Goal: Task Accomplishment & Management: Use online tool/utility

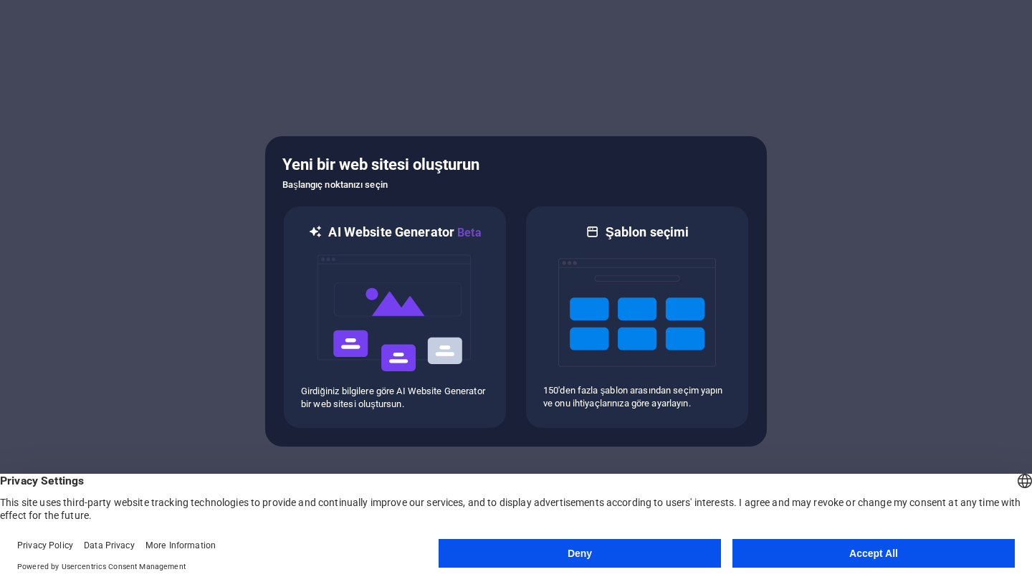
click at [870, 558] on button "Accept All" at bounding box center [874, 553] width 282 height 29
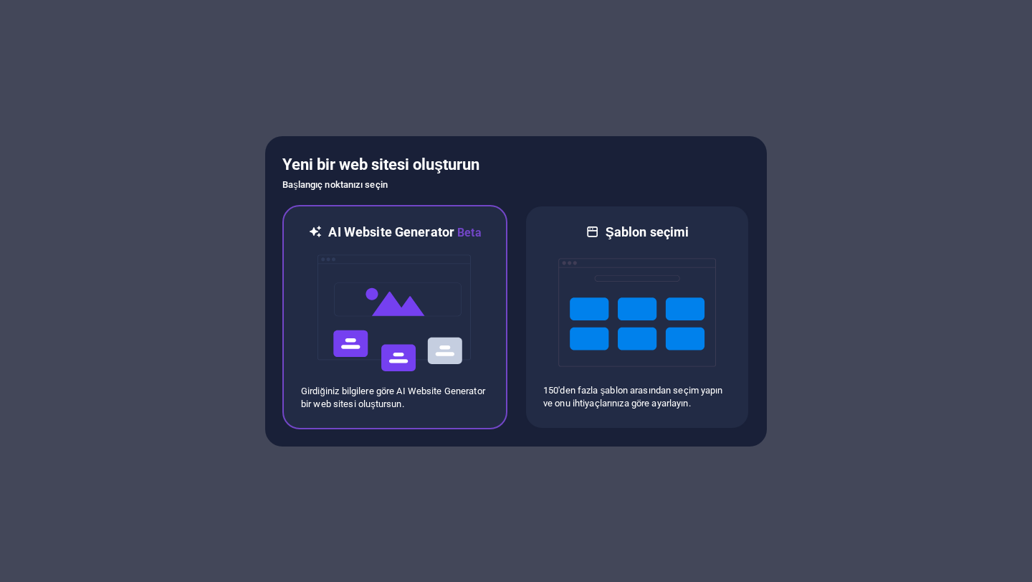
click at [424, 287] on img at bounding box center [395, 313] width 158 height 143
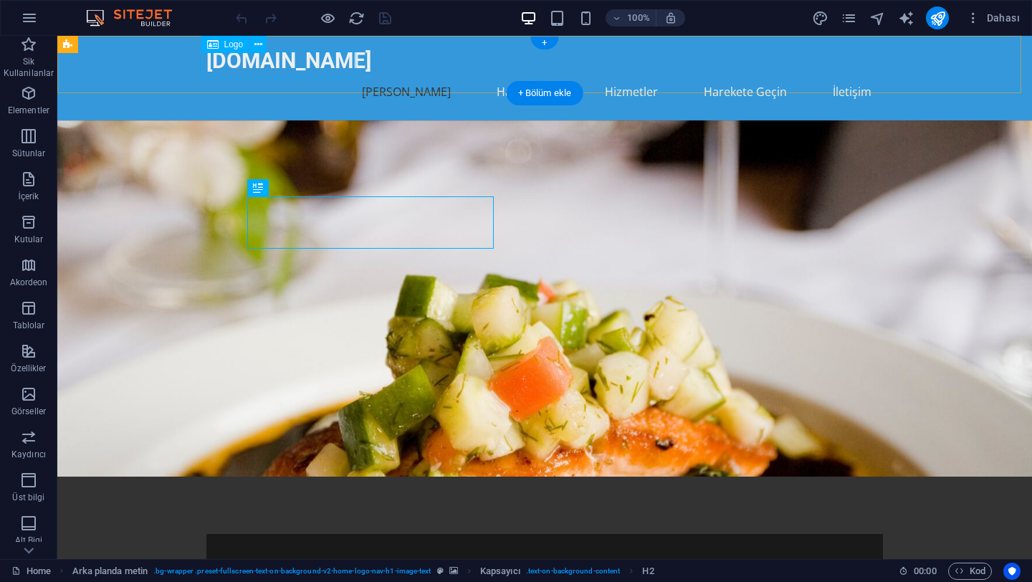
click at [318, 54] on div "[DOMAIN_NAME]" at bounding box center [544, 60] width 677 height 27
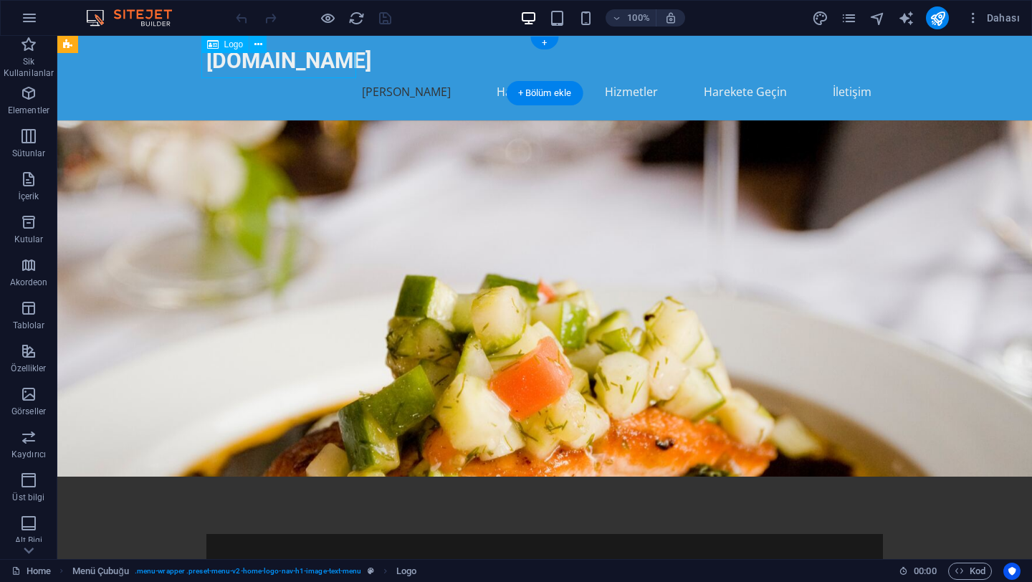
click at [323, 65] on div "[DOMAIN_NAME]" at bounding box center [544, 60] width 677 height 27
click at [261, 42] on icon at bounding box center [258, 44] width 8 height 15
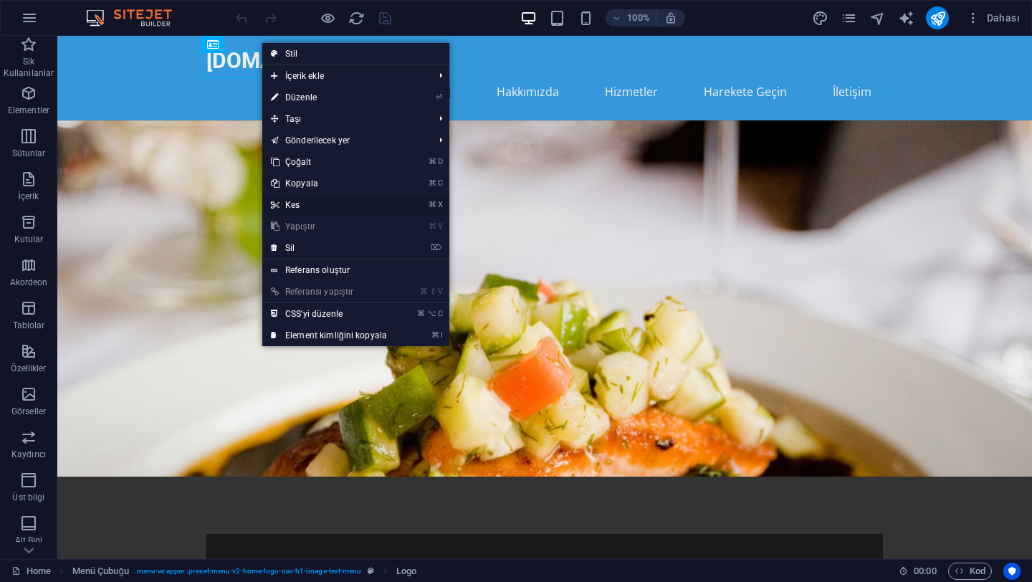
click at [293, 207] on link "⌘ X Kes" at bounding box center [328, 205] width 133 height 22
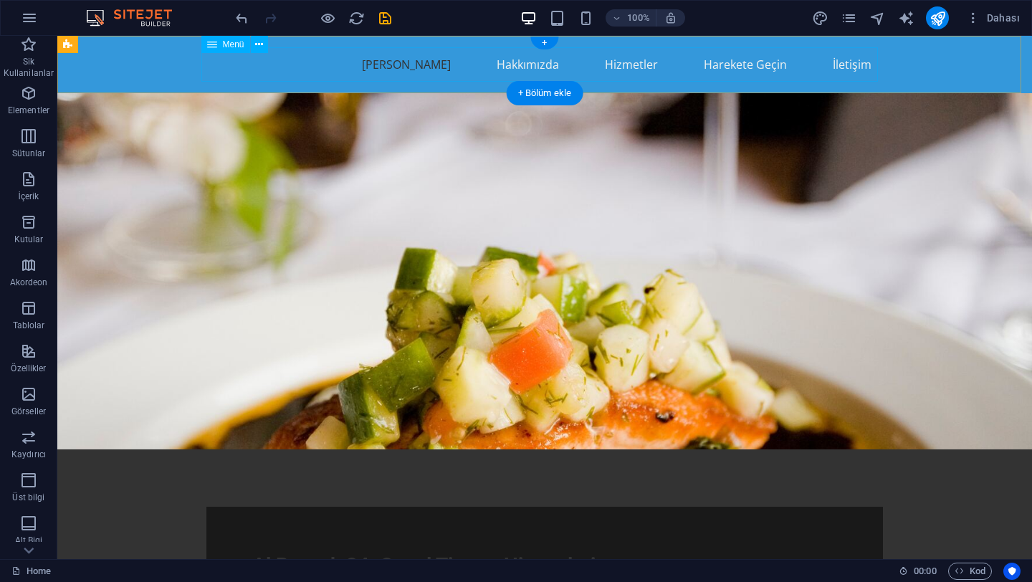
click at [259, 76] on nav "[PERSON_NAME] Hakkımızda Hizmetler Harekete Geçin İletişim" at bounding box center [544, 64] width 677 height 34
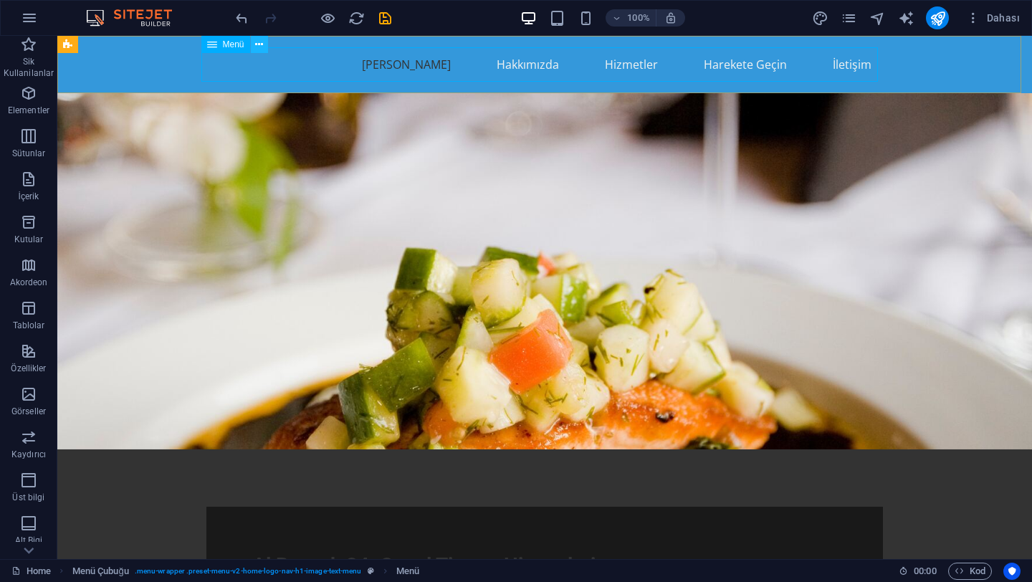
click at [255, 39] on icon at bounding box center [259, 44] width 8 height 15
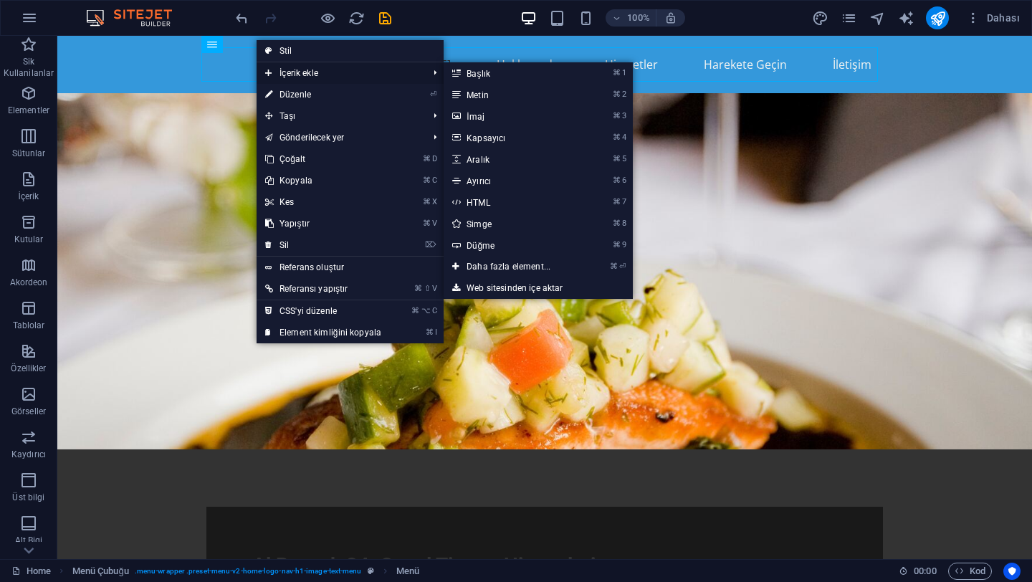
click at [310, 73] on span "İçerik ekle" at bounding box center [340, 73] width 166 height 22
click at [483, 291] on link "Web sitesinden içe aktar" at bounding box center [538, 288] width 189 height 22
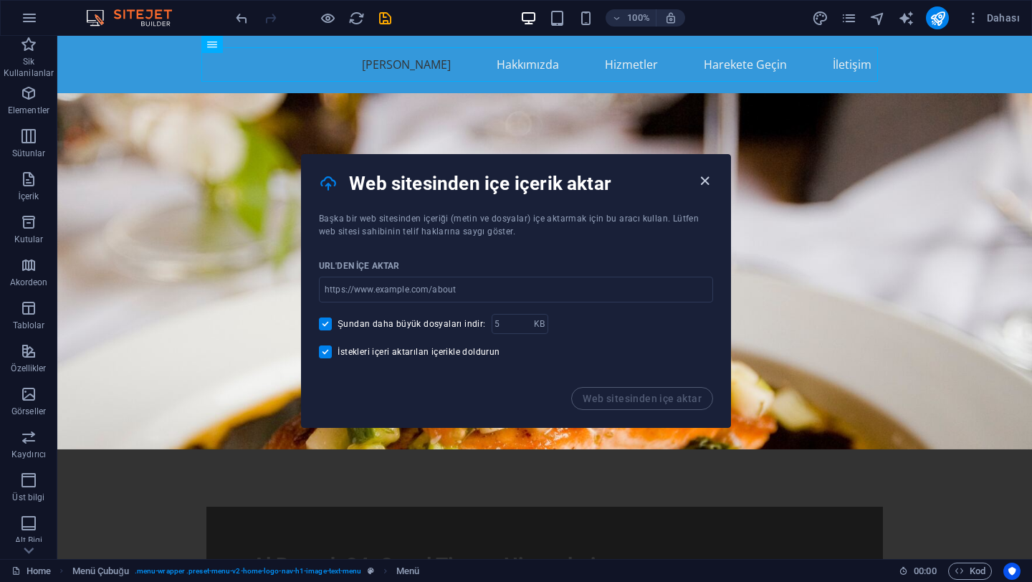
click at [702, 182] on icon "button" at bounding box center [705, 181] width 16 height 16
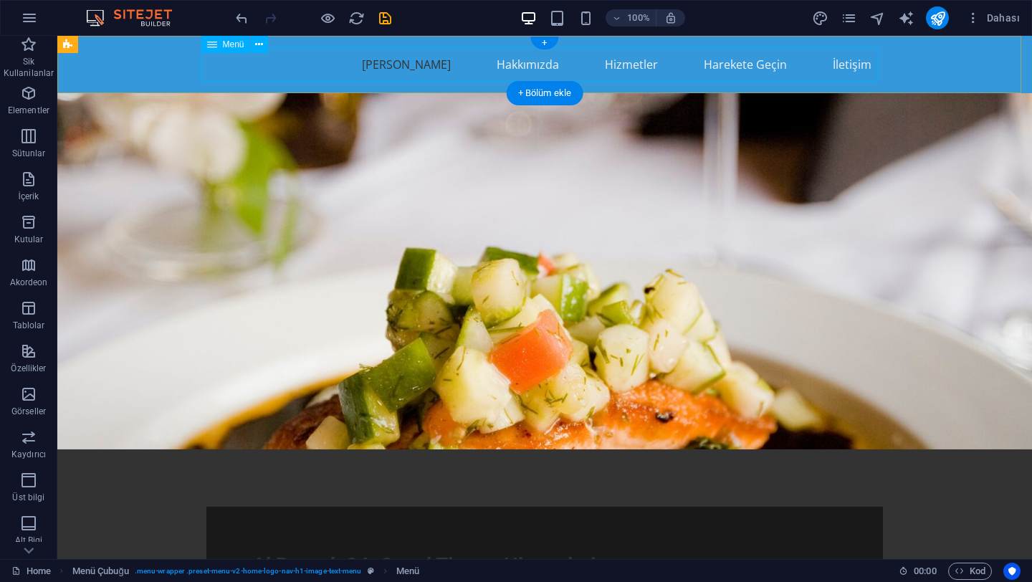
click at [307, 63] on nav "[PERSON_NAME] Hakkımızda Hizmetler Harekete Geçin İletişim" at bounding box center [544, 64] width 677 height 34
click at [260, 64] on nav "[PERSON_NAME] Hakkımızda Hizmetler Harekete Geçin İletişim" at bounding box center [544, 64] width 677 height 34
click at [260, 48] on icon at bounding box center [259, 44] width 8 height 15
click at [31, 390] on icon "button" at bounding box center [28, 394] width 17 height 17
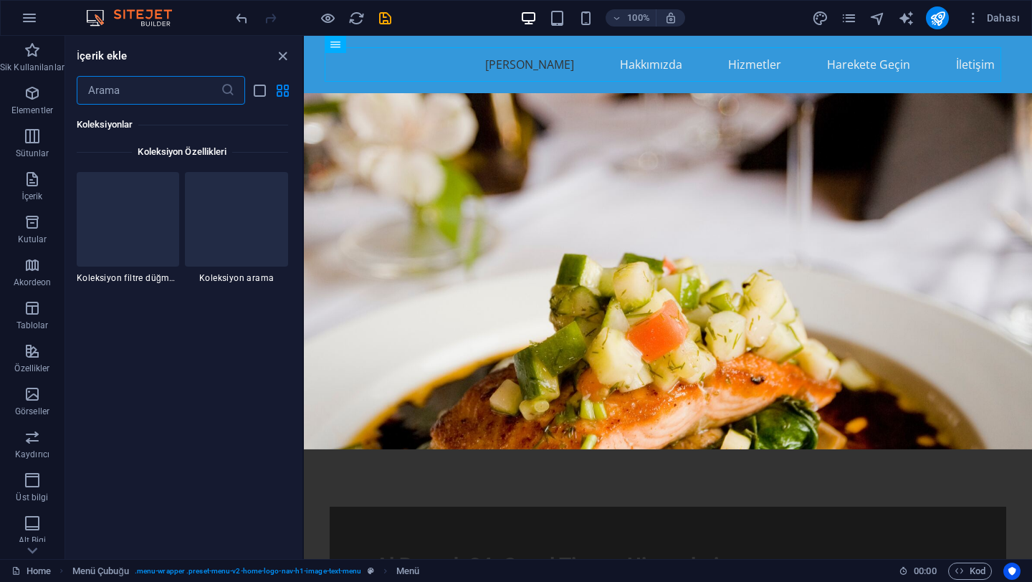
scroll to position [13738, 0]
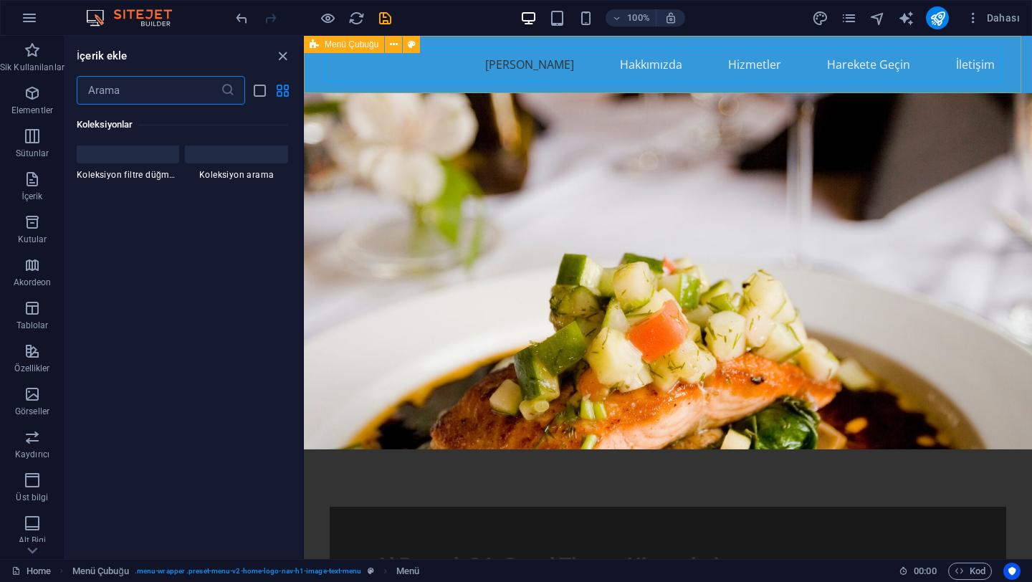
click at [330, 46] on span "Menü Çubuğu" at bounding box center [352, 44] width 54 height 9
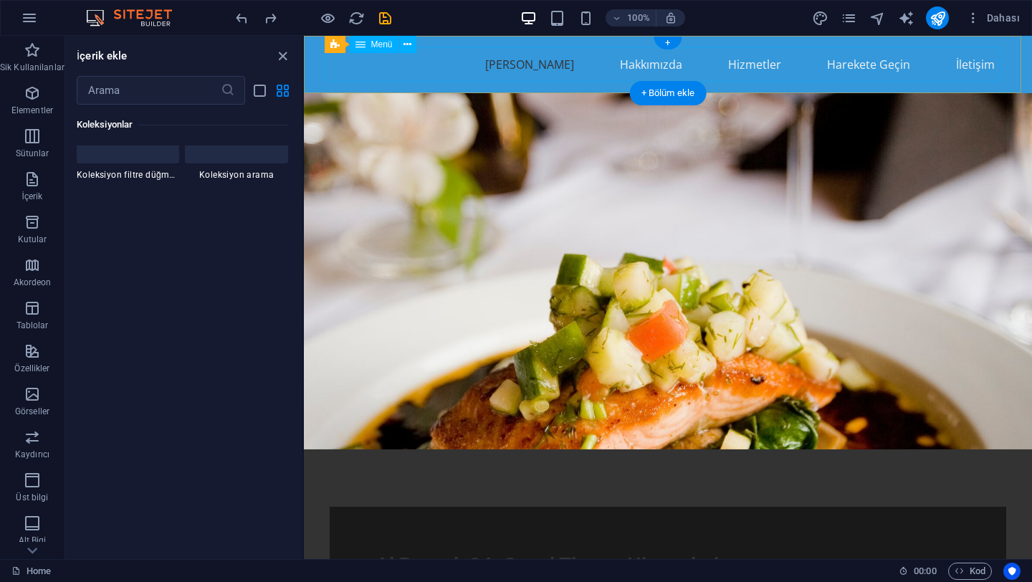
click at [446, 70] on nav "[PERSON_NAME] Hakkımızda Hizmetler Harekete Geçin İletişim" at bounding box center [668, 64] width 677 height 34
click at [439, 67] on nav "[PERSON_NAME] Hakkımızda Hizmetler Harekete Geçin İletişim" at bounding box center [668, 64] width 677 height 34
select select
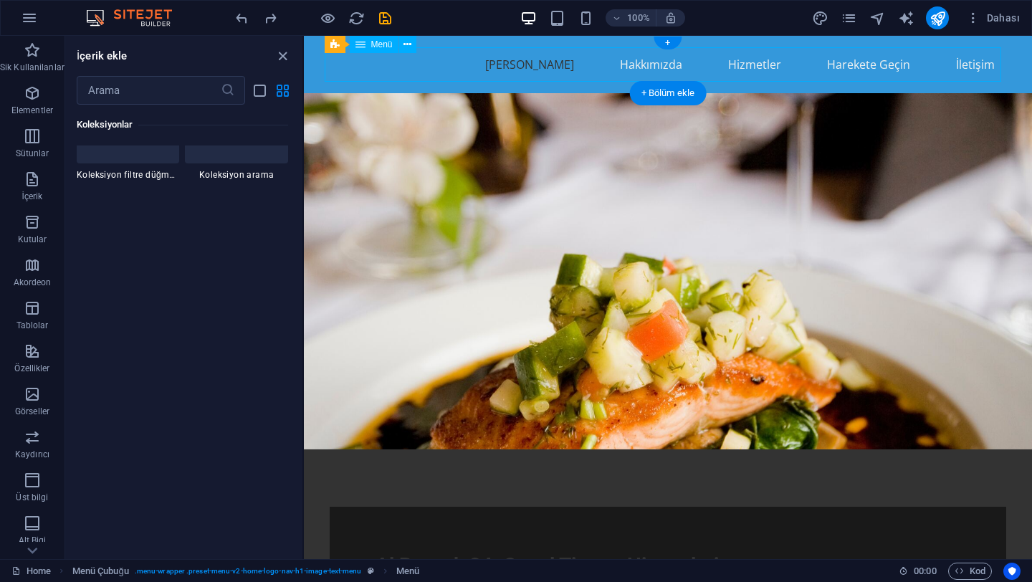
select select
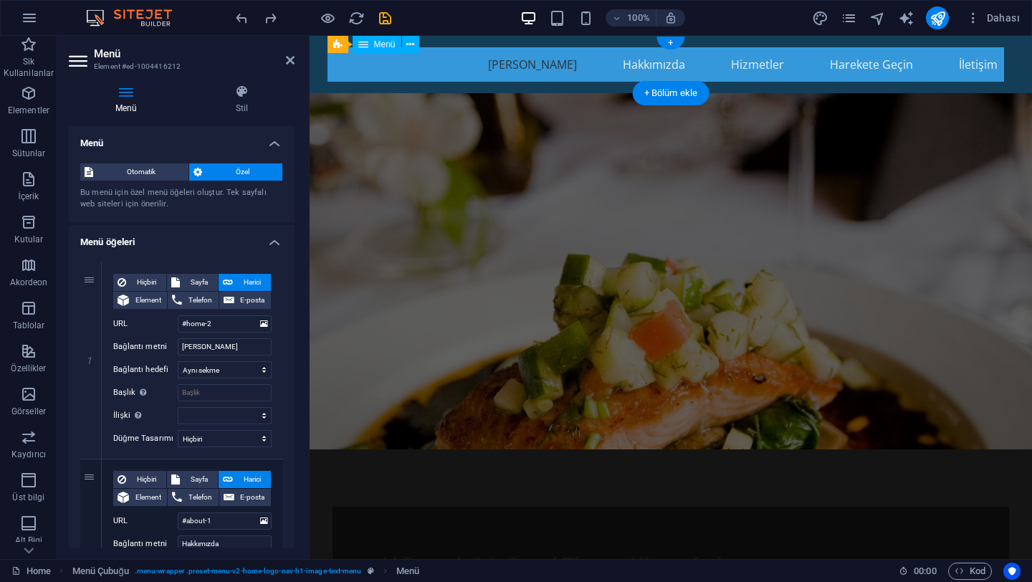
click at [434, 67] on nav "[PERSON_NAME] Hakkımızda Hizmetler Harekete Geçin İletişim" at bounding box center [671, 64] width 677 height 34
click at [163, 169] on span "Otomatik" at bounding box center [140, 171] width 87 height 17
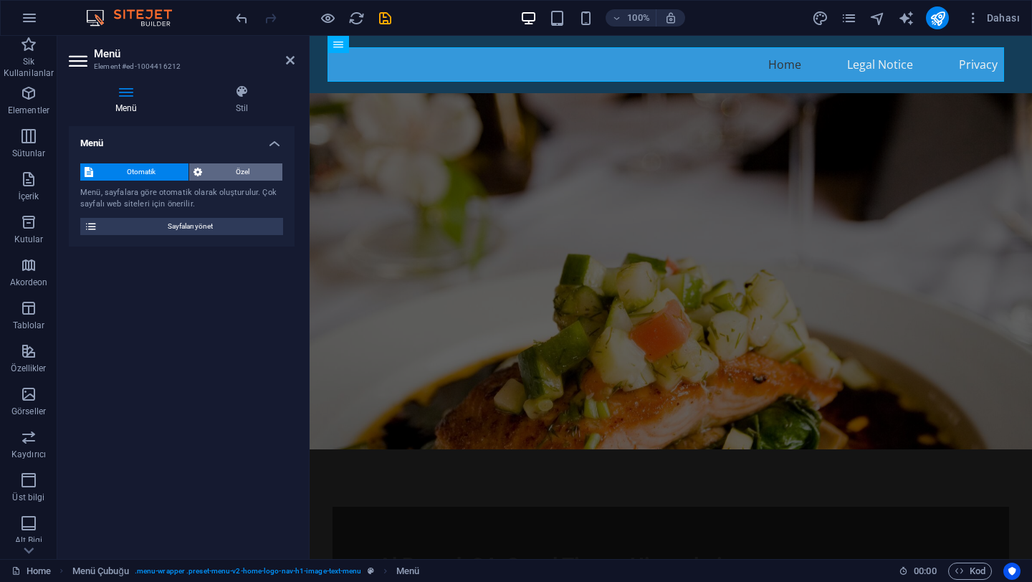
click at [236, 166] on span "Özel" at bounding box center [242, 171] width 72 height 17
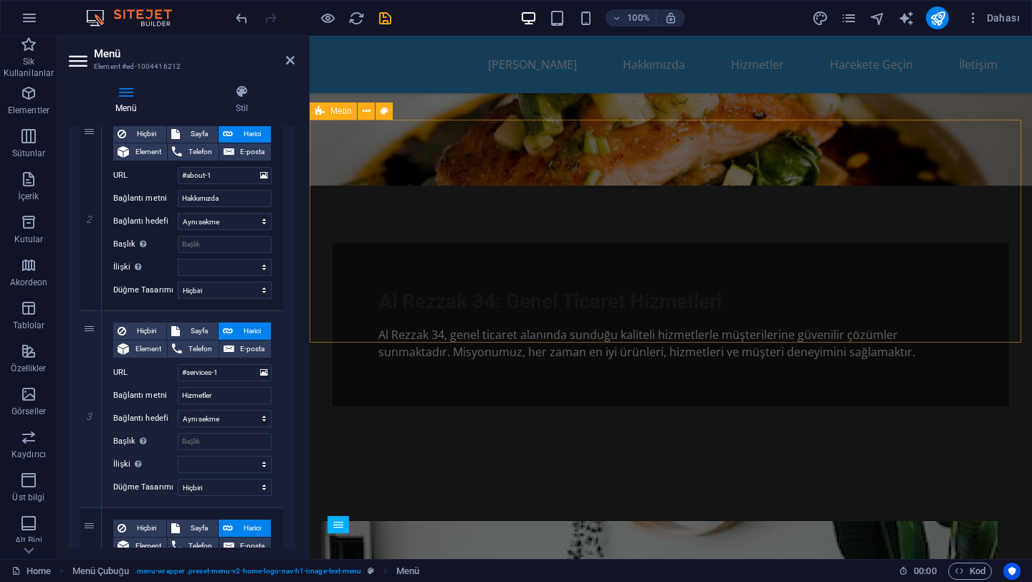
scroll to position [0, 0]
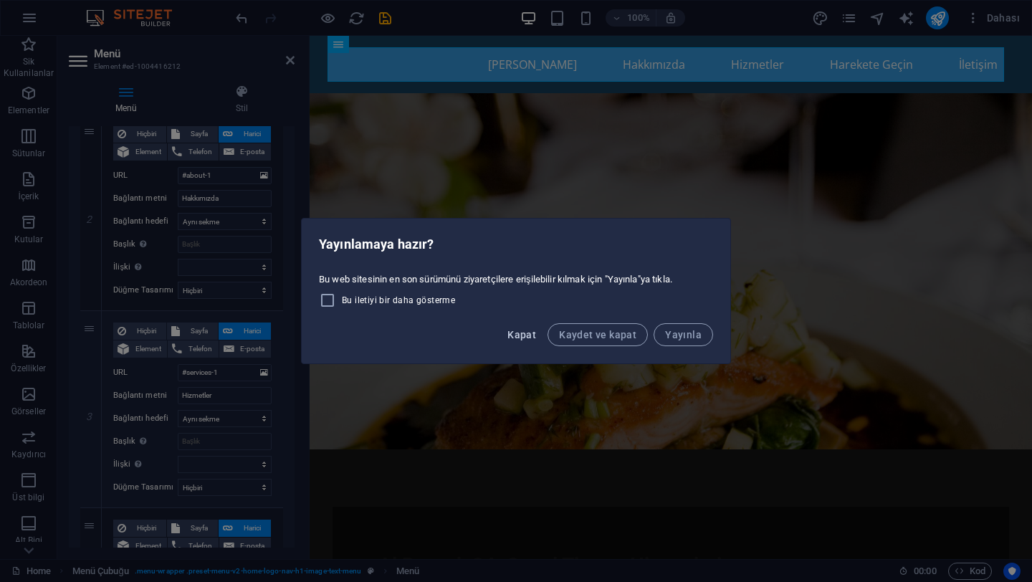
click at [524, 341] on button "Kapat" at bounding box center [522, 334] width 40 height 23
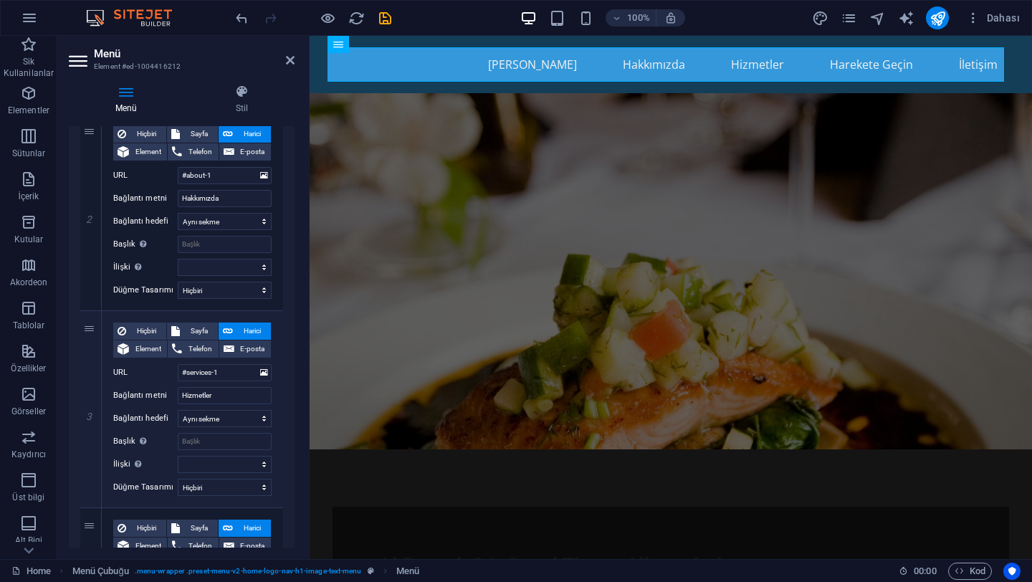
click at [732, 201] on figure at bounding box center [671, 271] width 723 height 356
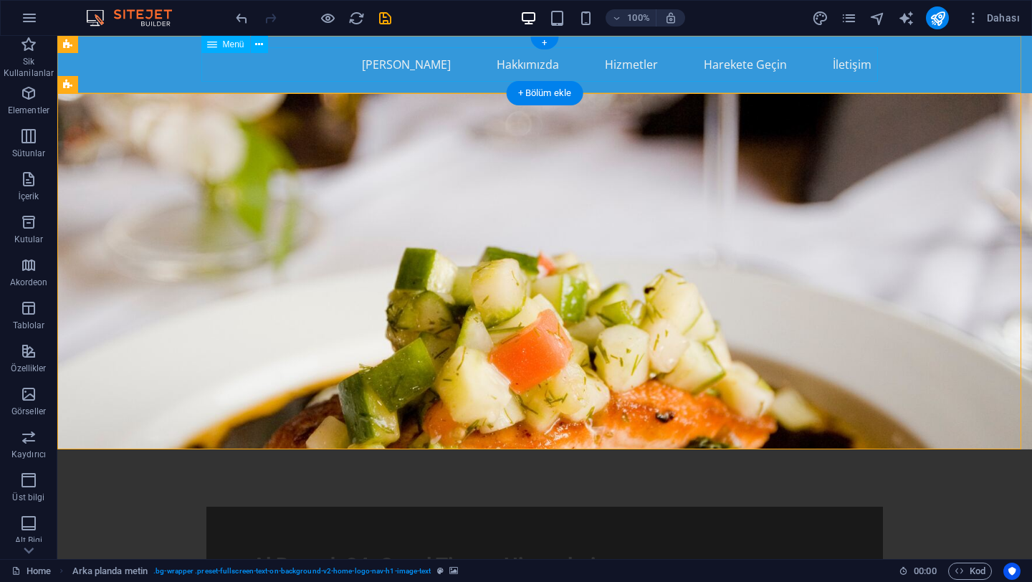
click at [235, 72] on nav "[PERSON_NAME] Hakkımızda Hizmetler Harekete Geçin İletişim" at bounding box center [544, 64] width 677 height 34
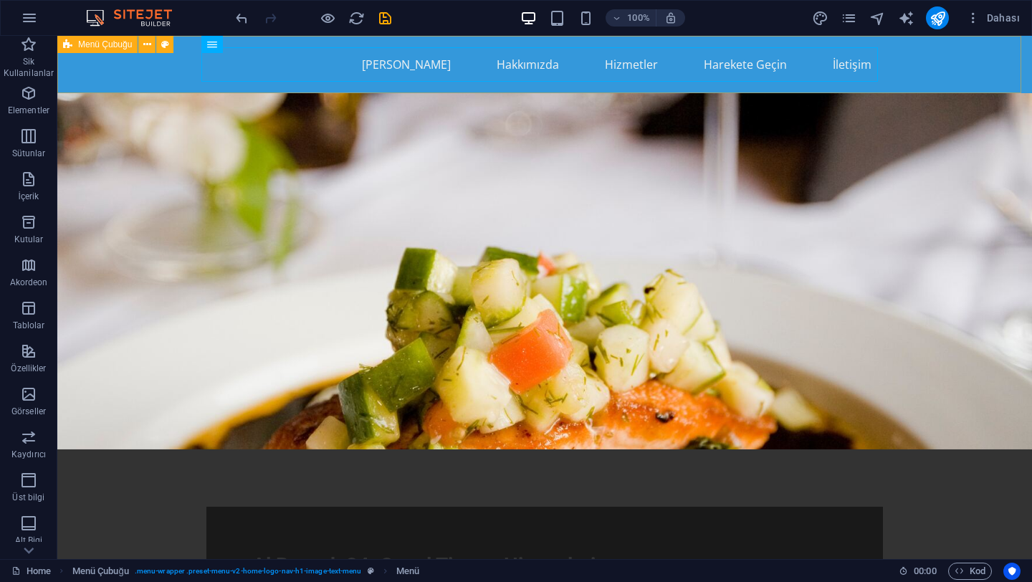
click at [88, 46] on span "Menü Çubuğu" at bounding box center [105, 44] width 54 height 9
click at [145, 49] on icon at bounding box center [147, 44] width 8 height 15
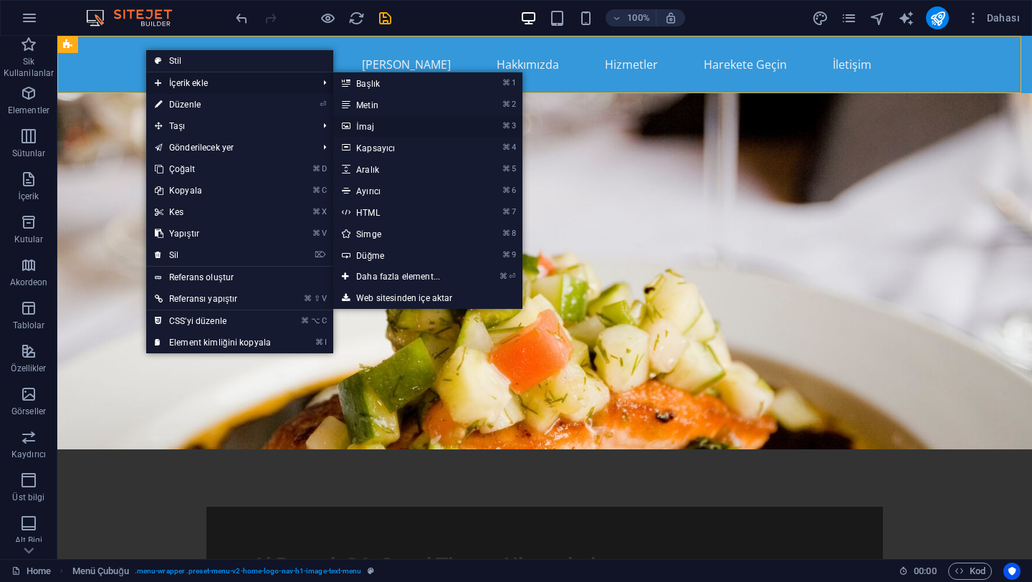
click at [370, 120] on link "⌘ 3 [DEMOGRAPHIC_DATA]" at bounding box center [400, 126] width 135 height 22
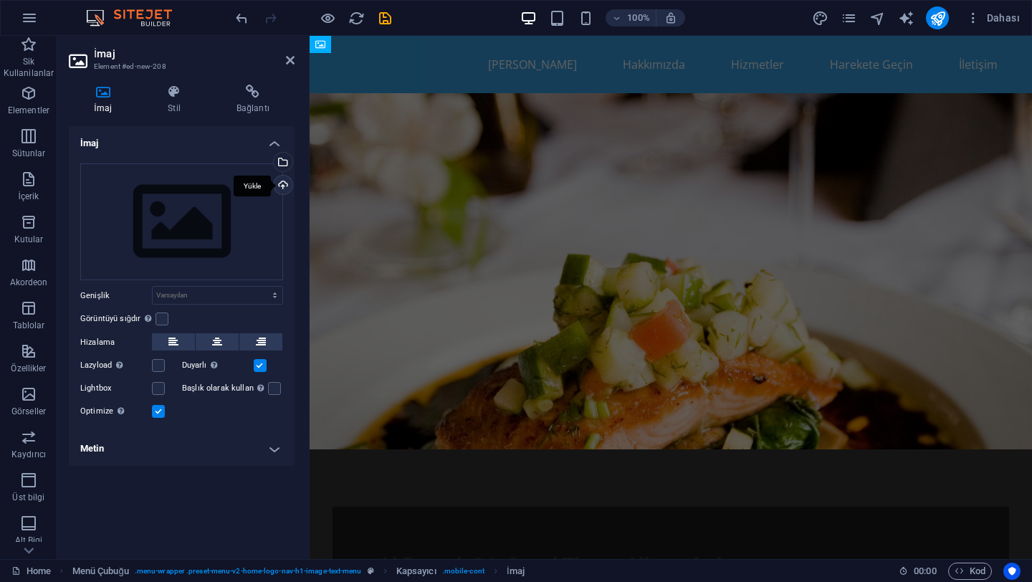
click at [282, 185] on div "Yükle" at bounding box center [282, 187] width 22 height 22
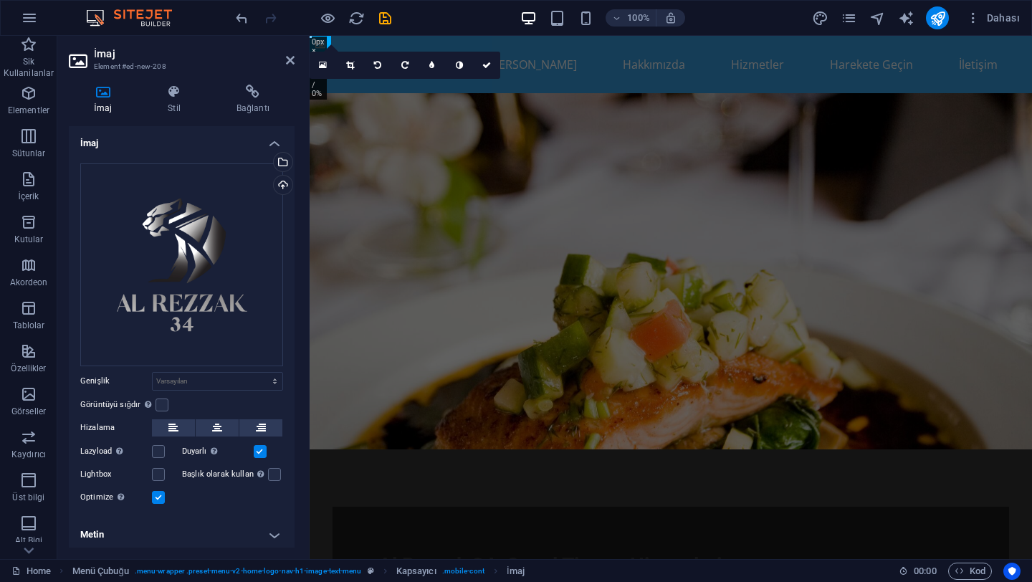
scroll to position [1, 0]
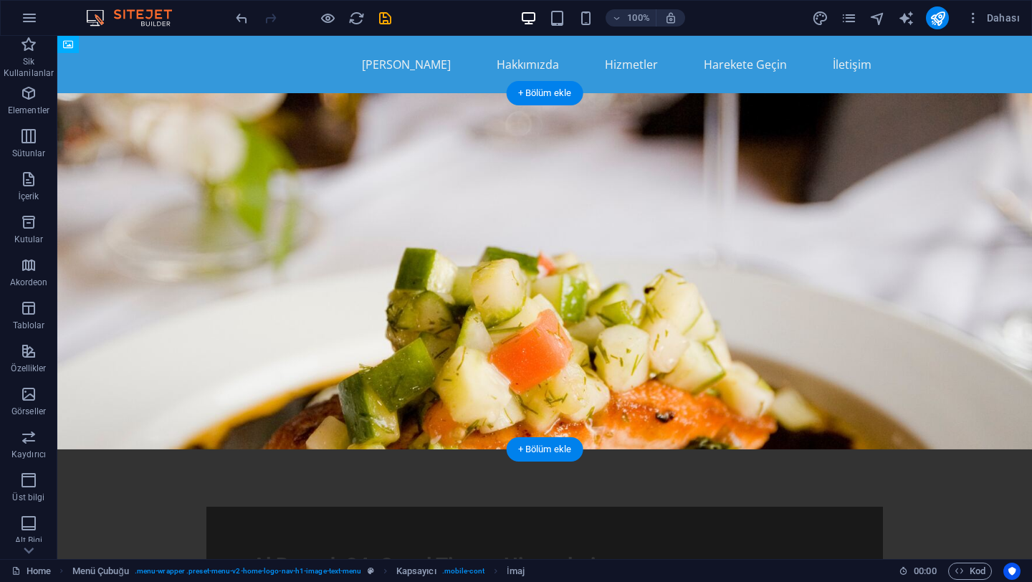
click at [138, 123] on figure at bounding box center [544, 271] width 975 height 356
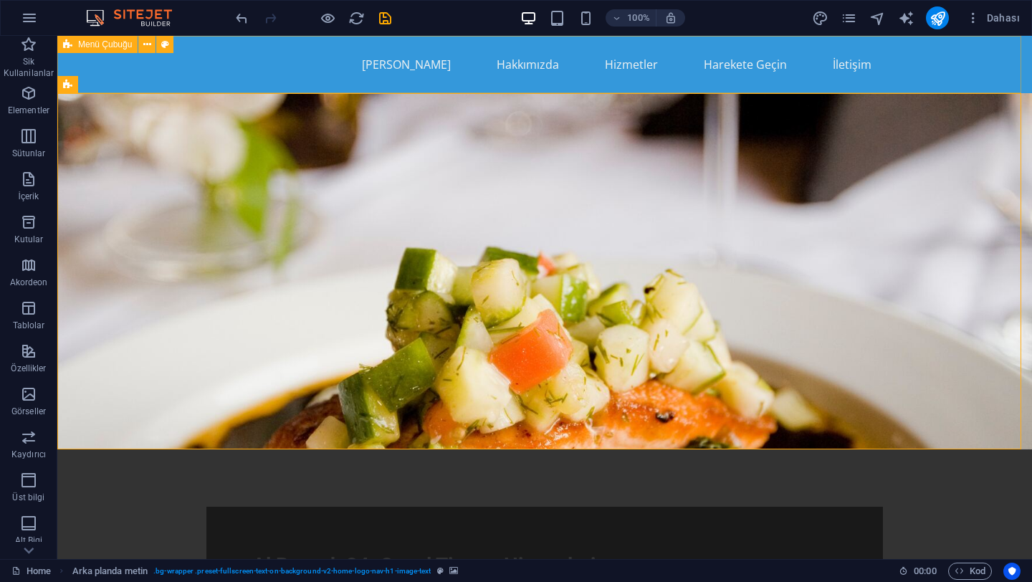
click at [75, 39] on div "Menü Çubuğu" at bounding box center [97, 44] width 80 height 17
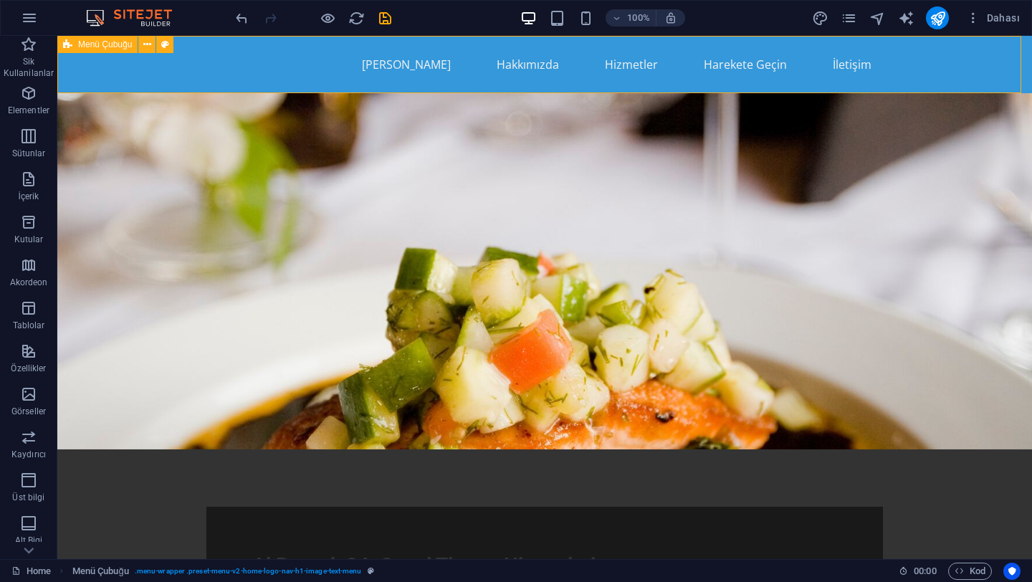
click at [82, 47] on span "Menü Çubuğu" at bounding box center [105, 44] width 54 height 9
click at [141, 47] on button at bounding box center [146, 44] width 17 height 17
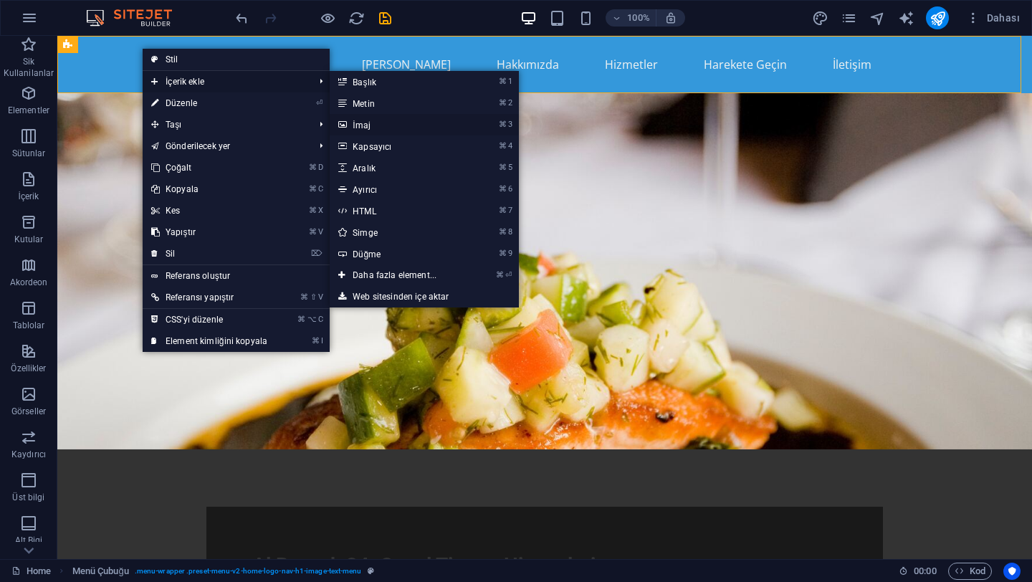
drag, startPoint x: 366, startPoint y: 123, endPoint x: 55, endPoint y: 85, distance: 312.7
click at [366, 123] on link "⌘ 3 [DEMOGRAPHIC_DATA]" at bounding box center [397, 125] width 135 height 22
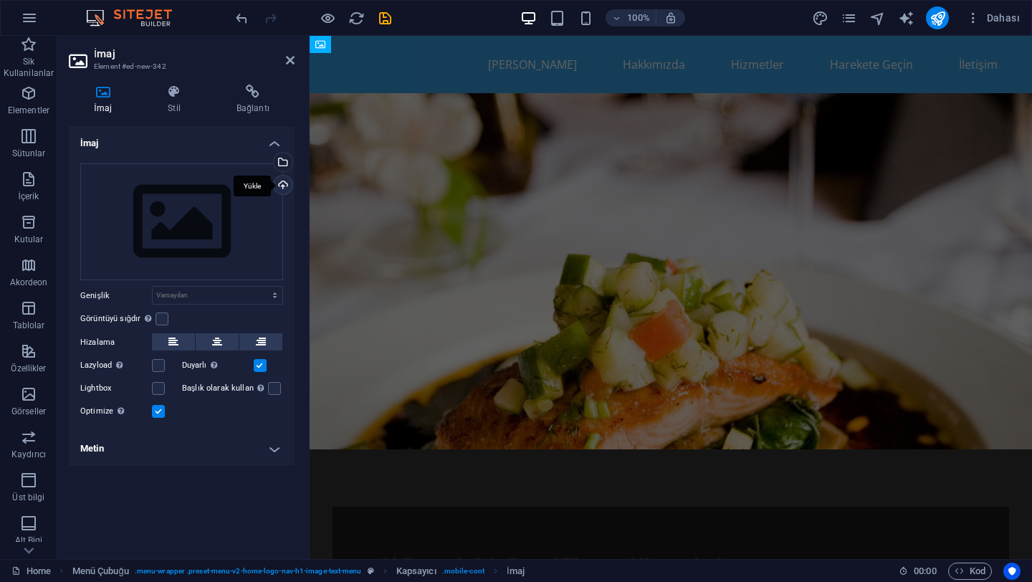
click at [284, 182] on div "Yükle" at bounding box center [282, 187] width 22 height 22
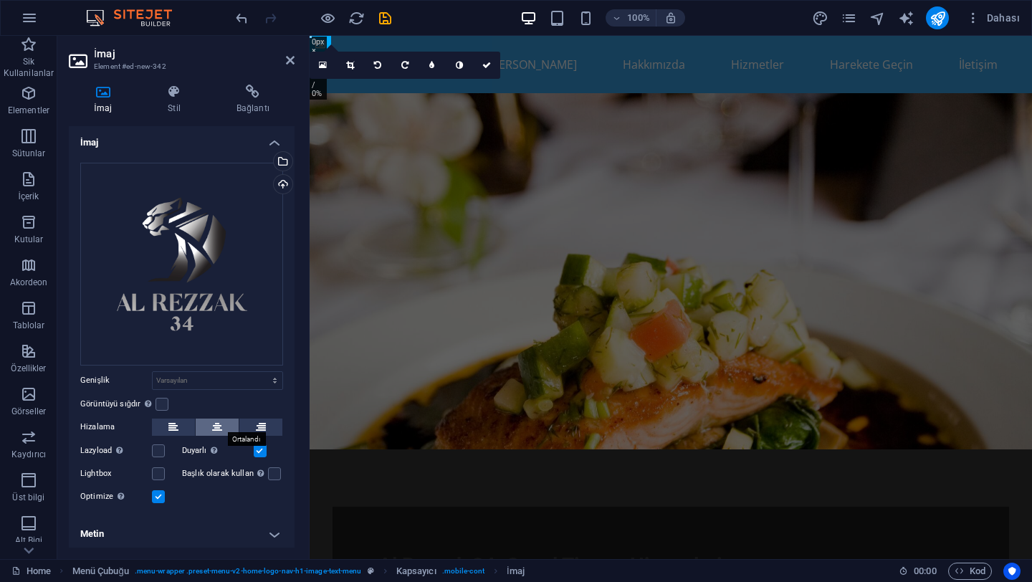
click at [216, 422] on icon at bounding box center [217, 427] width 10 height 17
click at [159, 402] on label at bounding box center [162, 404] width 13 height 13
click at [0, 0] on input "Görüntüyü sığdır Görüntüyü otomatik olarak sabit bir genişliğe ve yüksekliğe sı…" at bounding box center [0, 0] width 0 height 0
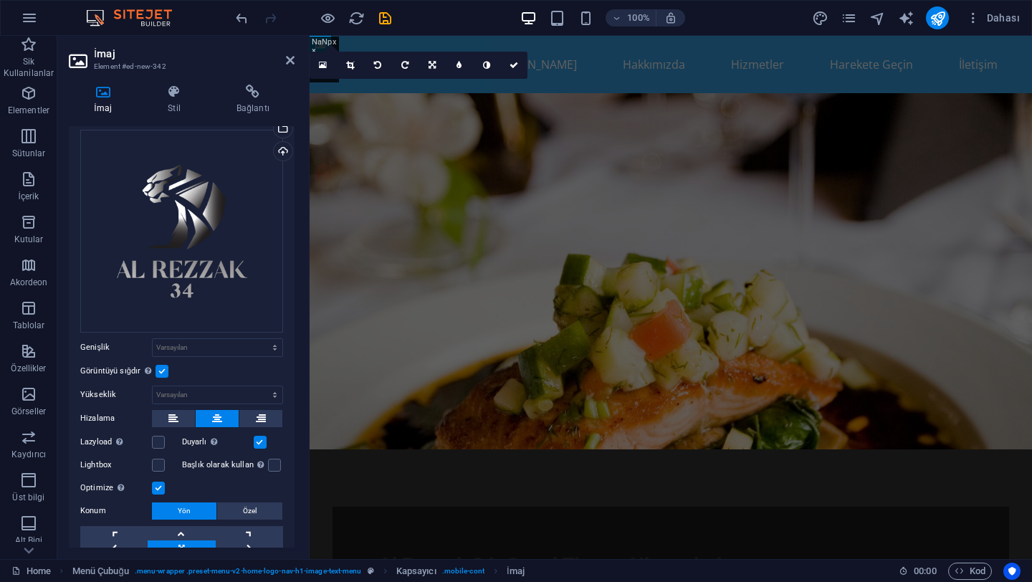
scroll to position [97, 0]
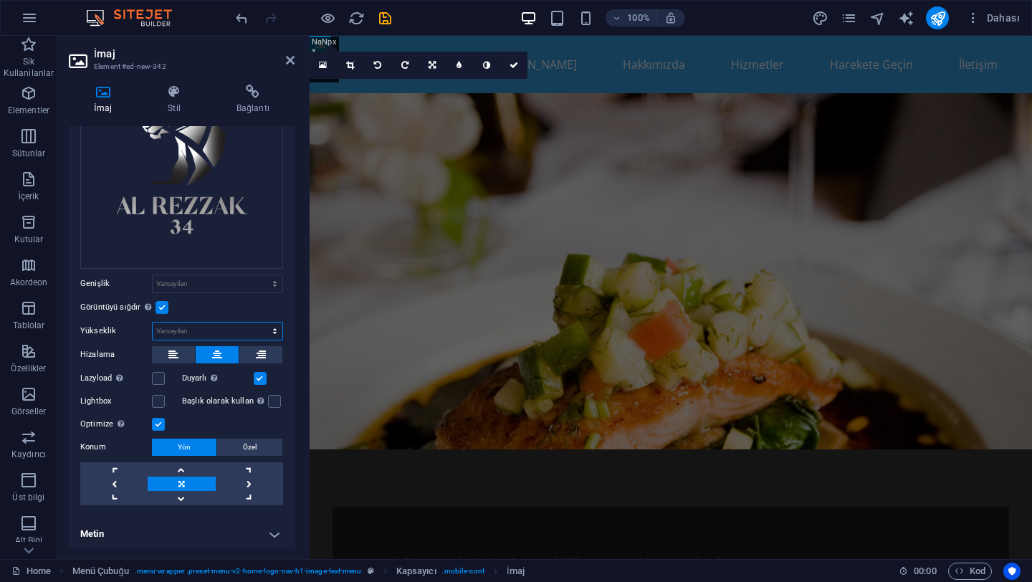
click at [196, 324] on select "Varsayılan otomatik px" at bounding box center [218, 331] width 130 height 17
click at [153, 323] on select "Varsayılan otomatik px" at bounding box center [218, 331] width 130 height 17
select select "DISABLED_OPTION_VALUE"
click at [192, 283] on select "Varsayılan otomatik px rem % em vh vw" at bounding box center [218, 283] width 130 height 17
click at [247, 277] on select "Varsayılan otomatik px rem % em vh vw" at bounding box center [218, 283] width 130 height 17
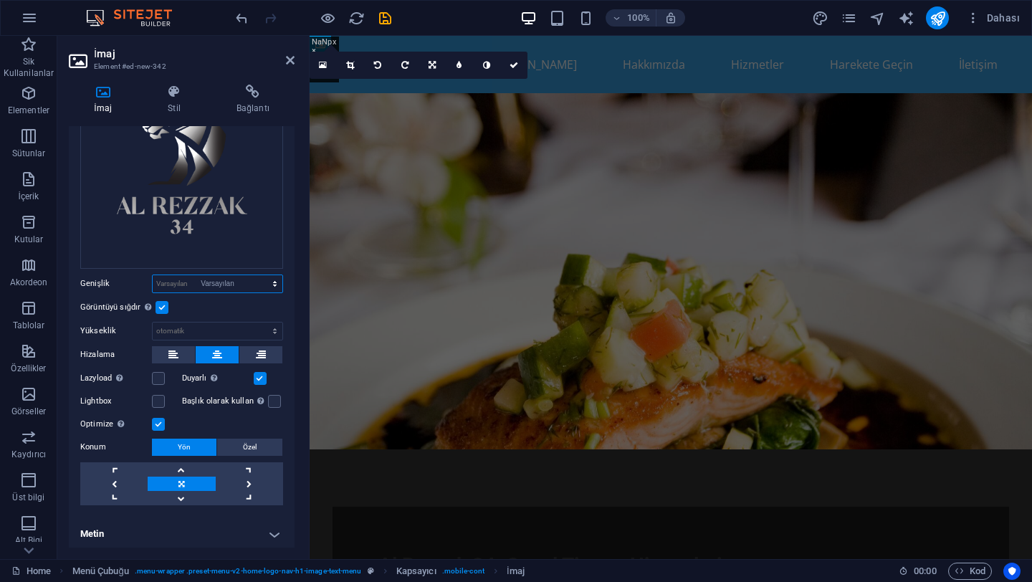
click at [153, 275] on select "Varsayılan otomatik px rem % em vh vw" at bounding box center [218, 283] width 130 height 17
click at [194, 286] on select "Varsayılan otomatik px rem % em vh vw" at bounding box center [218, 283] width 130 height 17
select select "px"
click at [259, 275] on select "Varsayılan otomatik px rem % em vh vw" at bounding box center [218, 283] width 130 height 17
type input "200"
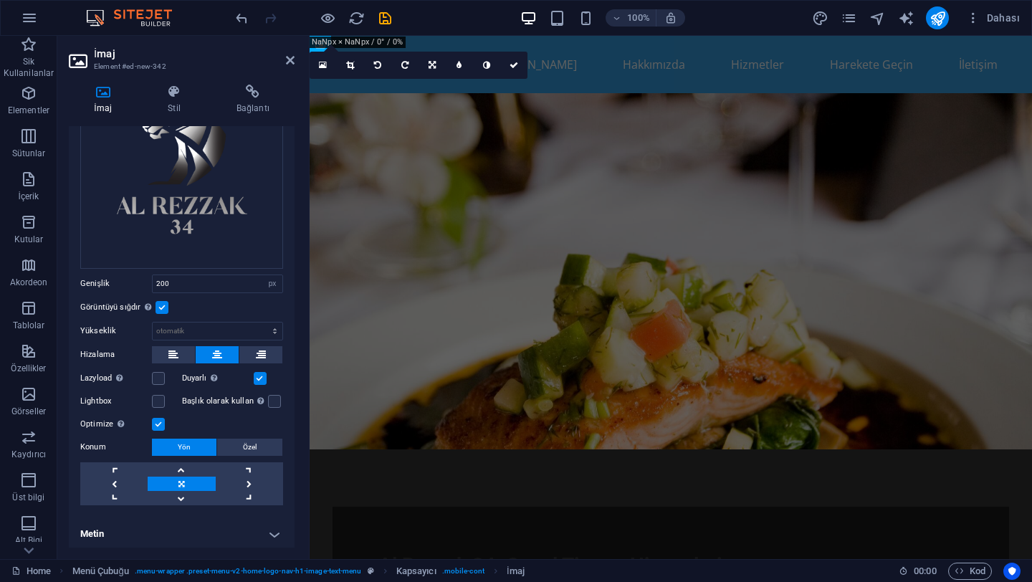
click at [151, 538] on h4 "Metin" at bounding box center [182, 534] width 226 height 34
click at [184, 522] on h4 "Metin" at bounding box center [182, 530] width 226 height 26
click at [270, 399] on label at bounding box center [274, 401] width 13 height 13
click at [0, 0] on input "Başlık olarak kullan Görüntü, bir H1 başlık etiketine sığdırılacak. Alternatif …" at bounding box center [0, 0] width 0 height 0
click at [270, 399] on label at bounding box center [274, 401] width 13 height 13
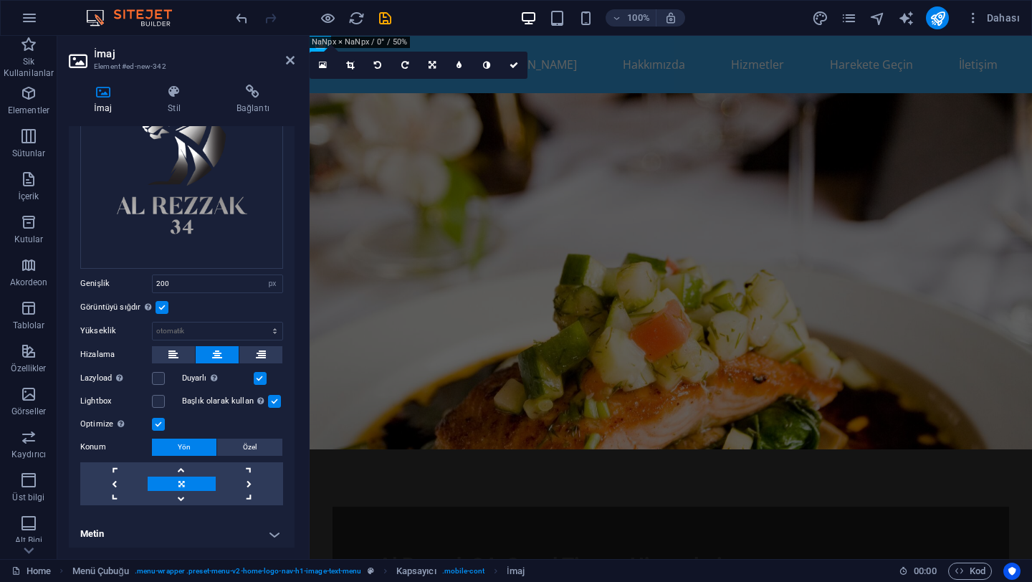
click at [0, 0] on input "Başlık olarak kullan Görüntü, bir H1 başlık etiketine sığdırılacak. Alternatif …" at bounding box center [0, 0] width 0 height 0
click at [267, 531] on h4 "Metin" at bounding box center [182, 534] width 226 height 34
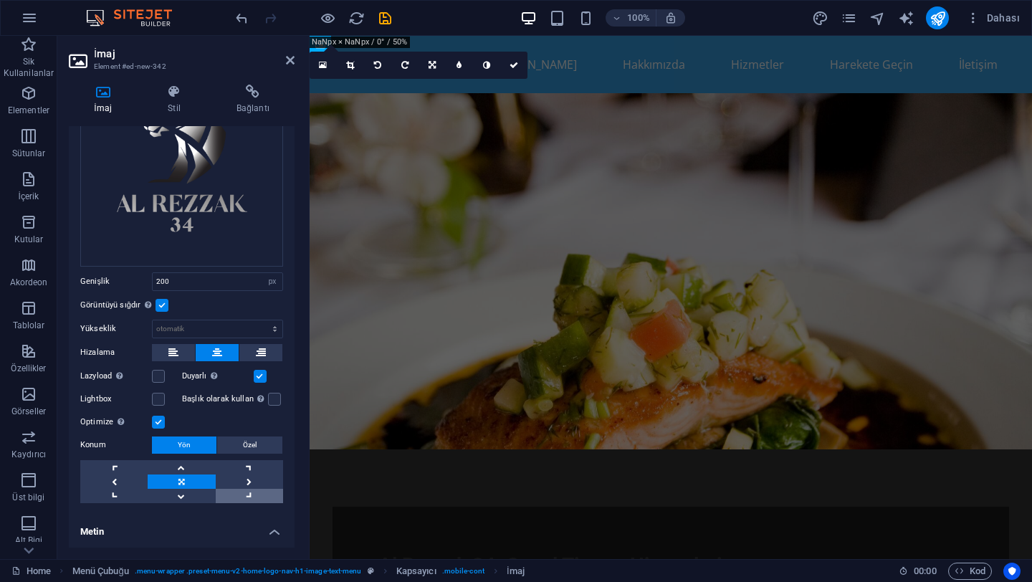
scroll to position [232, 0]
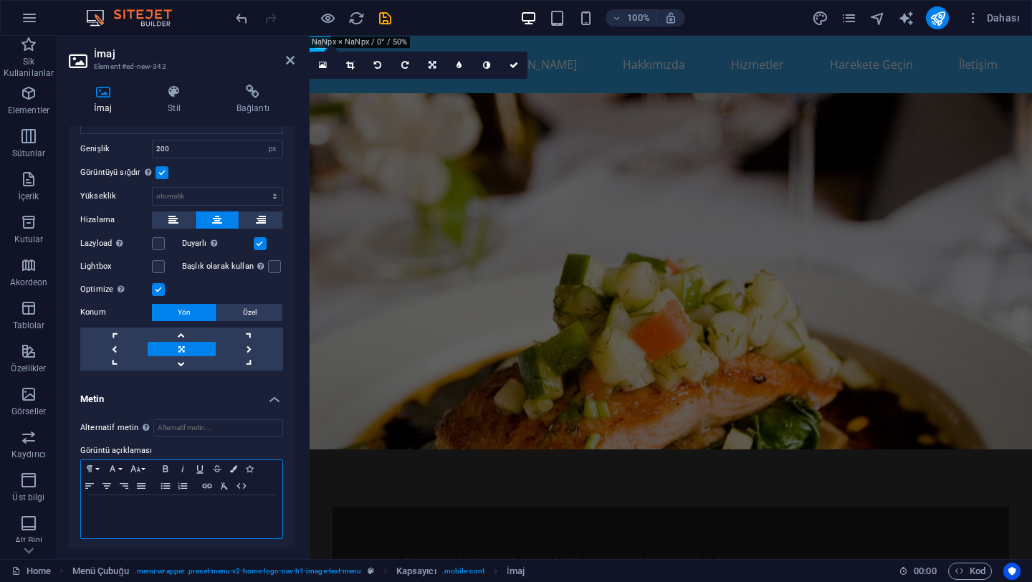
click at [211, 511] on p at bounding box center [181, 508] width 187 height 13
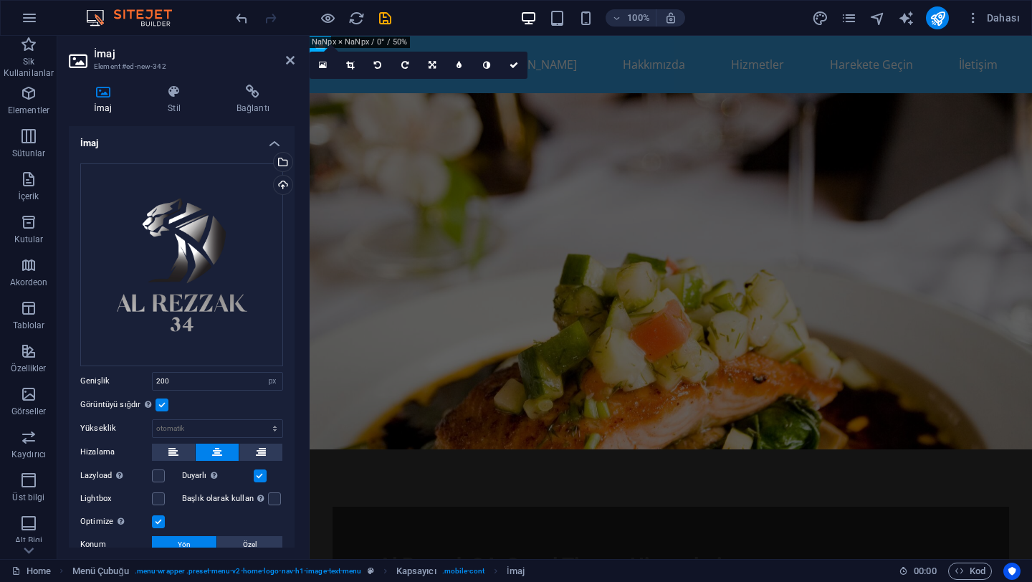
click at [272, 139] on h4 "İmaj" at bounding box center [182, 139] width 226 height 26
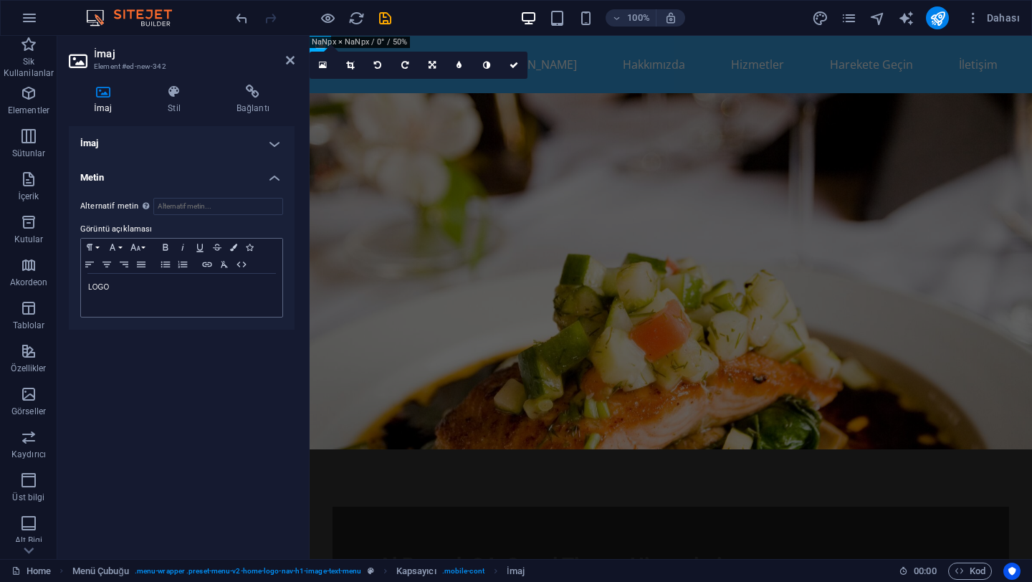
click at [275, 141] on h4 "İmaj" at bounding box center [182, 143] width 226 height 34
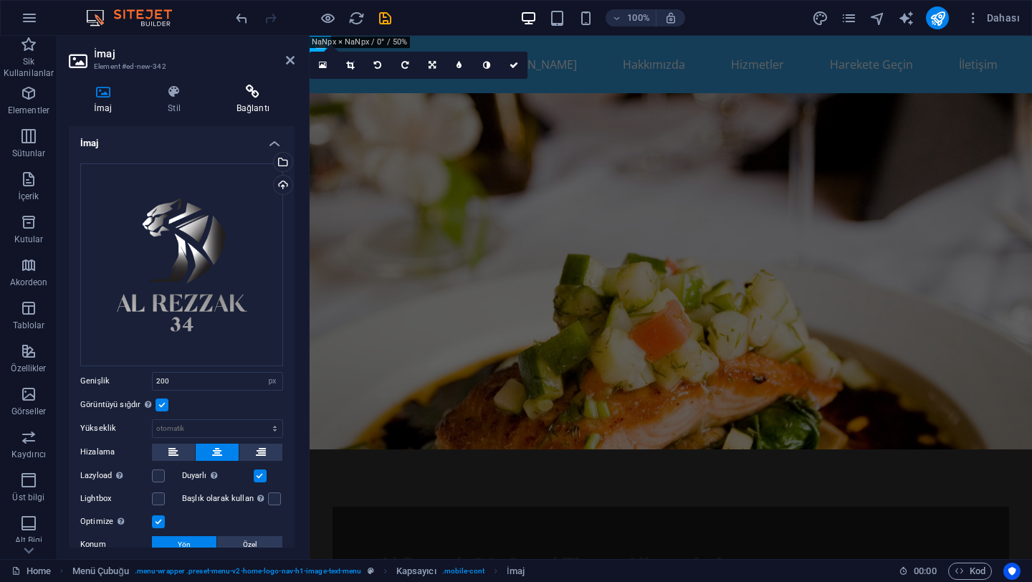
click at [252, 95] on icon at bounding box center [252, 92] width 83 height 14
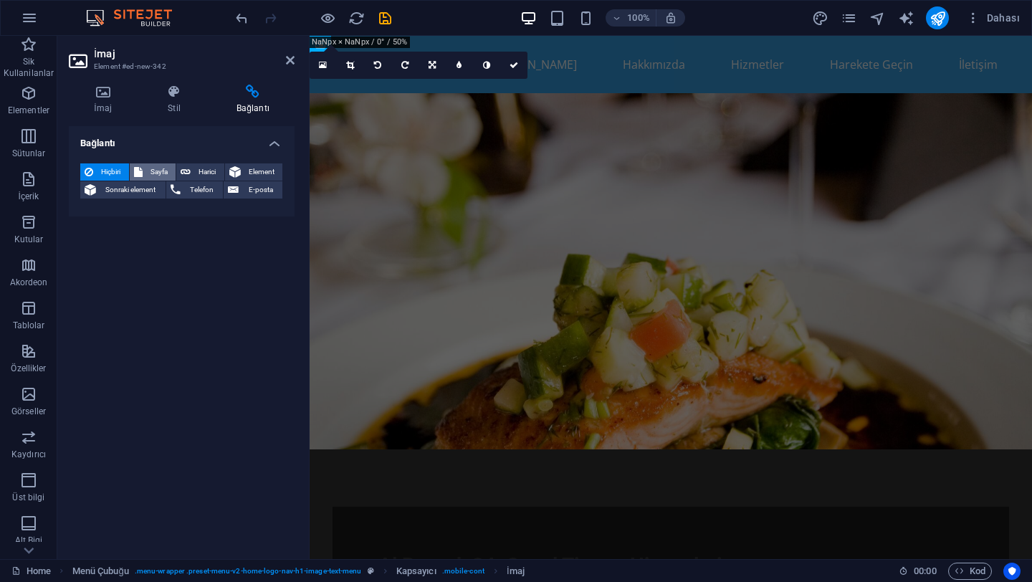
click at [143, 175] on button "Sayfa" at bounding box center [153, 171] width 47 height 17
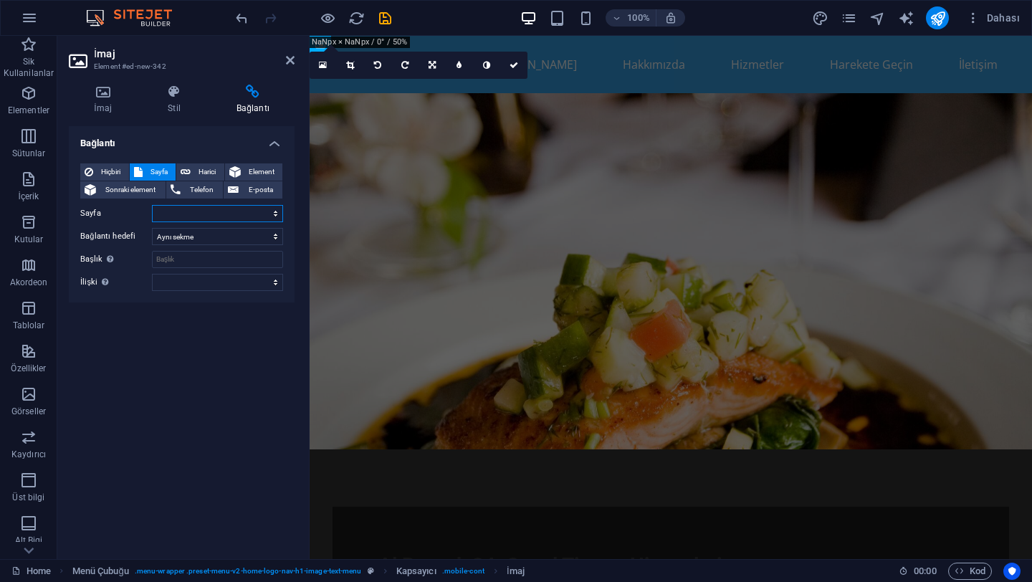
click at [181, 214] on select "Home Subpage Legal Notice Privacy" at bounding box center [217, 213] width 131 height 17
select select "0"
click at [152, 205] on select "Home Subpage Legal Notice Privacy" at bounding box center [217, 213] width 131 height 17
click at [178, 239] on select "Yeni sekme Aynı sekme Kaplama" at bounding box center [217, 236] width 131 height 17
click at [152, 228] on select "Yeni sekme Aynı sekme Kaplama" at bounding box center [217, 236] width 131 height 17
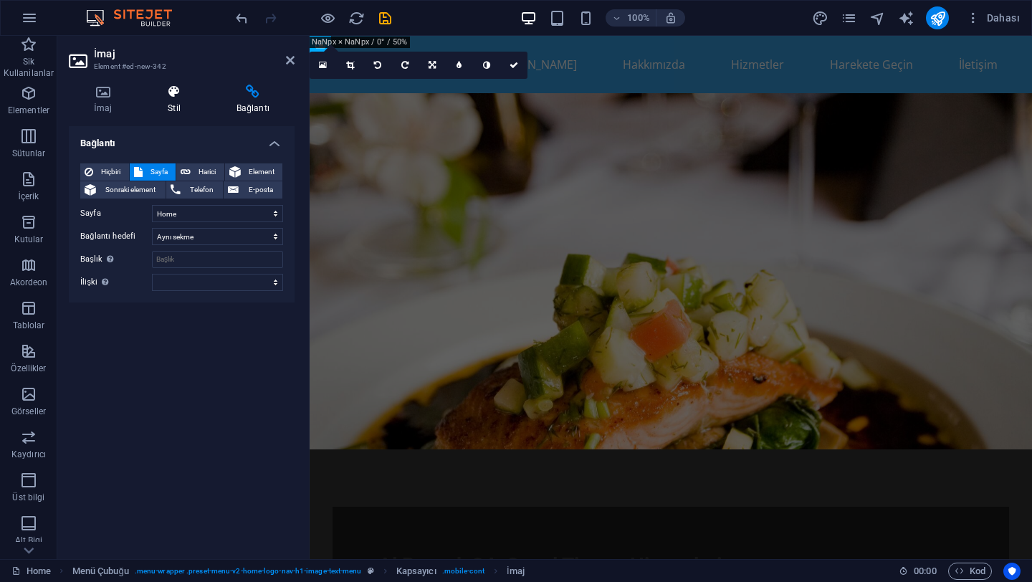
click at [173, 98] on icon at bounding box center [174, 92] width 63 height 14
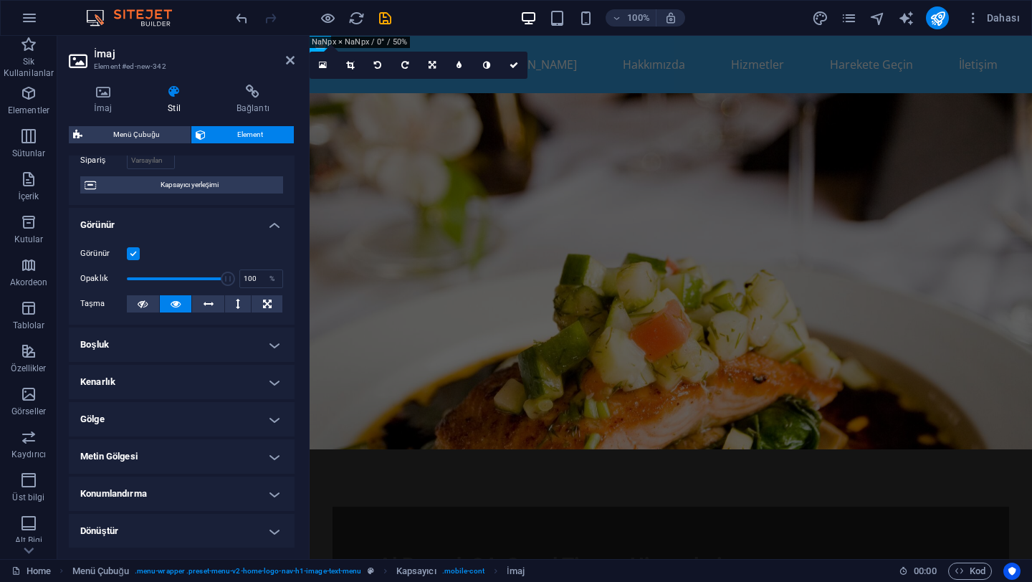
scroll to position [59, 0]
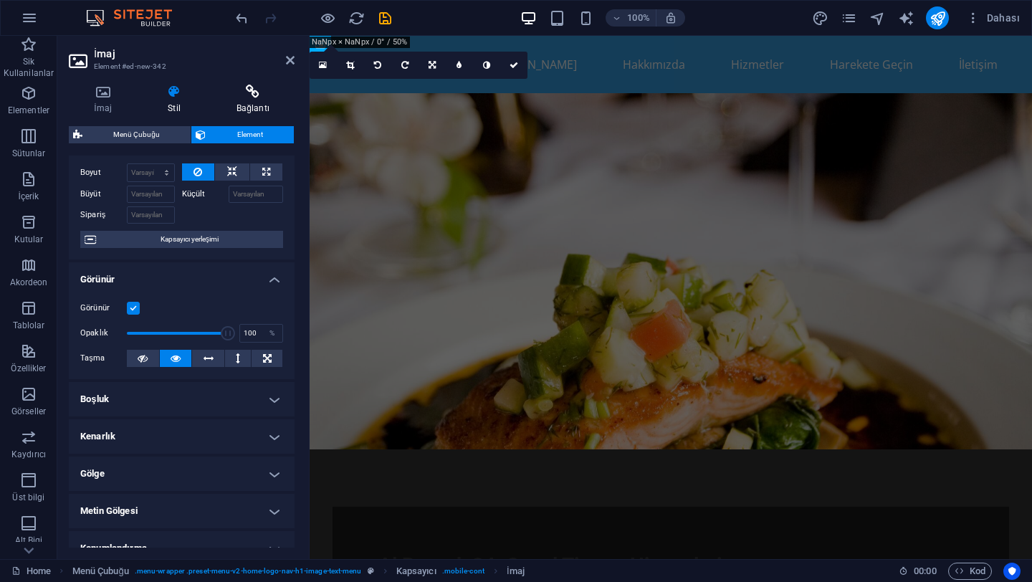
click at [258, 97] on icon at bounding box center [252, 92] width 83 height 14
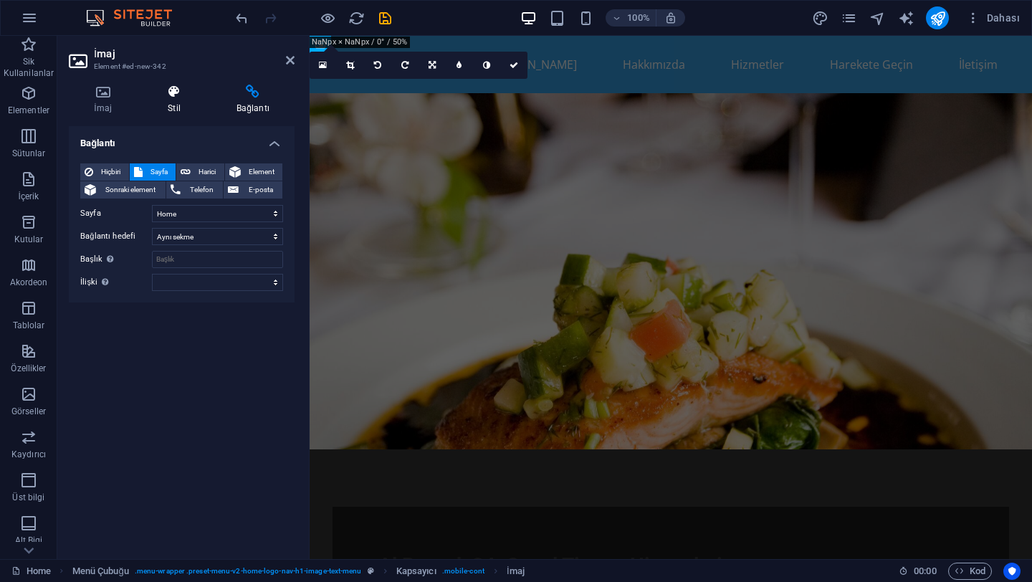
click at [172, 91] on icon at bounding box center [174, 92] width 63 height 14
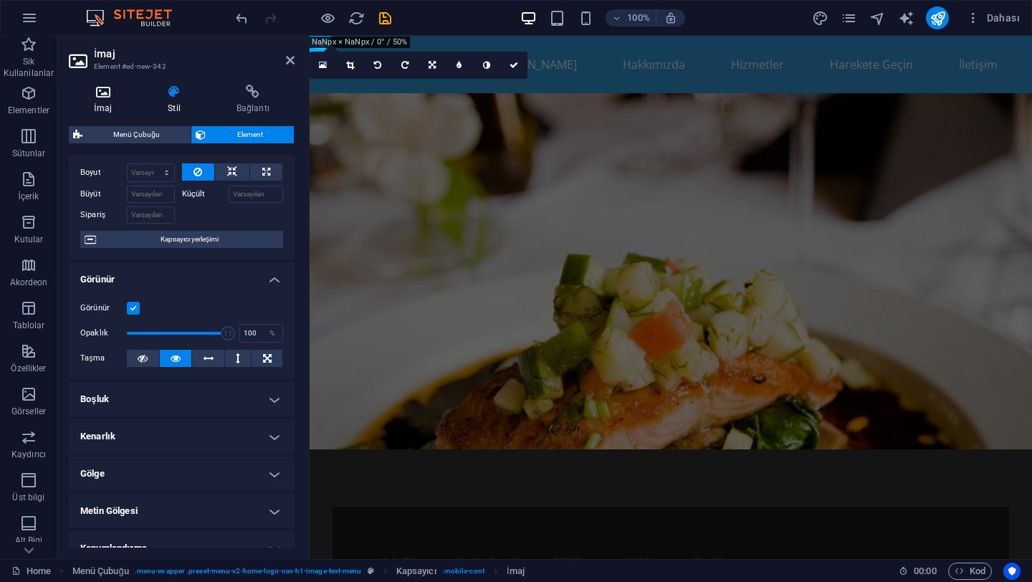
click at [110, 91] on icon at bounding box center [103, 92] width 68 height 14
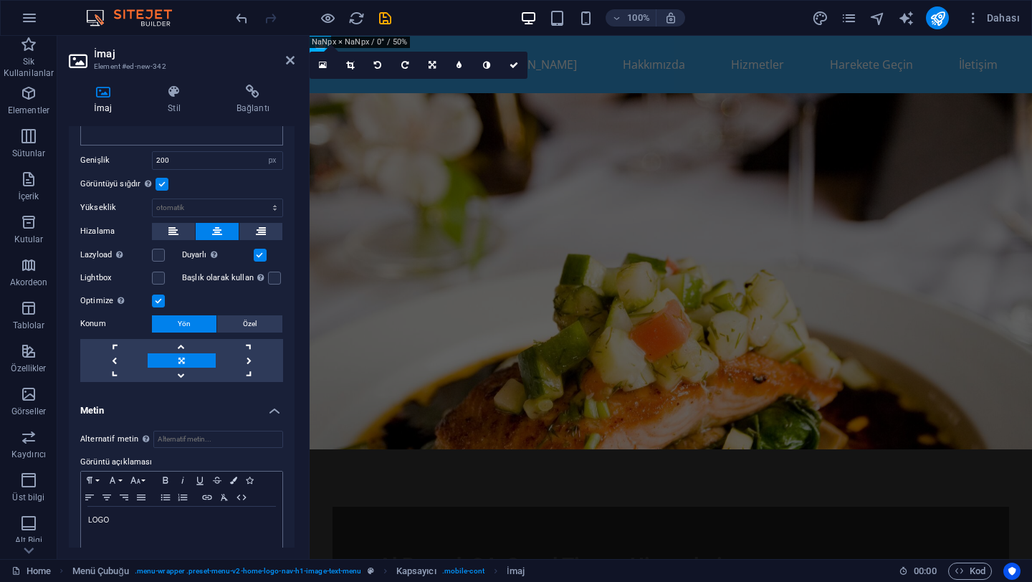
scroll to position [232, 0]
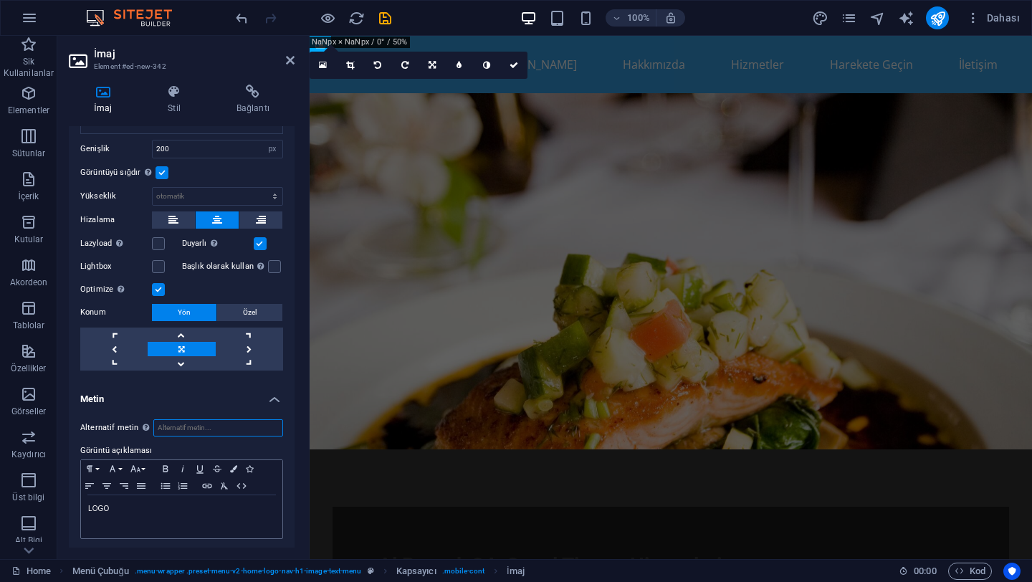
click at [171, 422] on input "Alternatif metin Alternatif metin, görselleri görüntüleyemeyen cihazlar tarafın…" at bounding box center [218, 427] width 130 height 17
click at [173, 99] on h4 "Stil" at bounding box center [177, 100] width 69 height 30
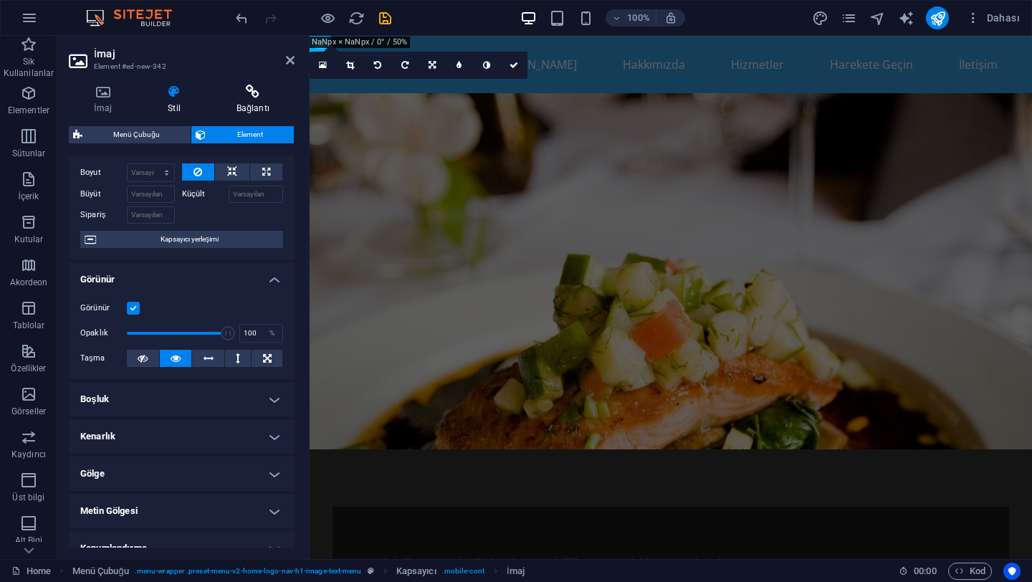
click at [251, 99] on h4 "Bağlantı" at bounding box center [252, 100] width 83 height 30
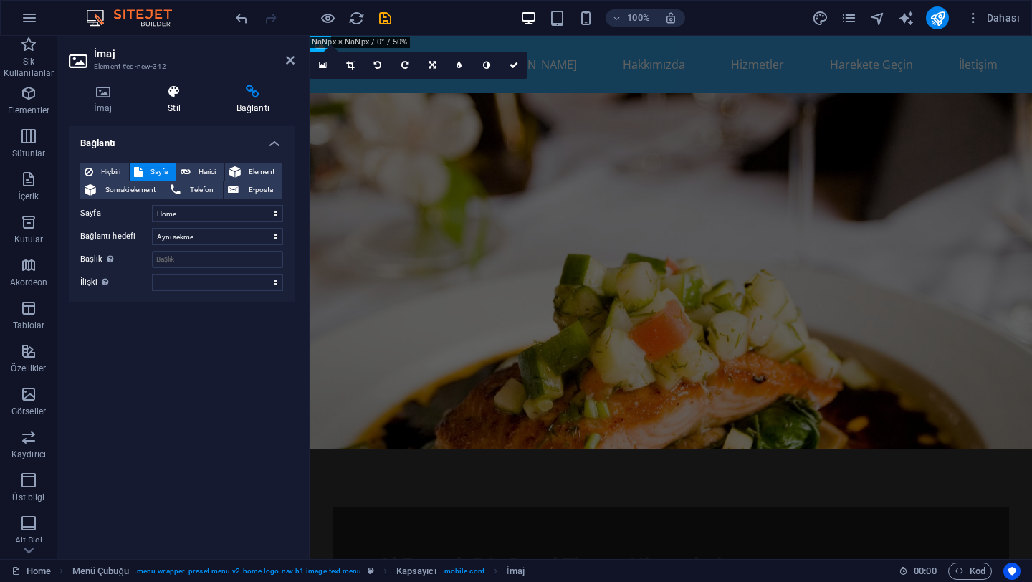
click at [183, 96] on icon at bounding box center [174, 92] width 63 height 14
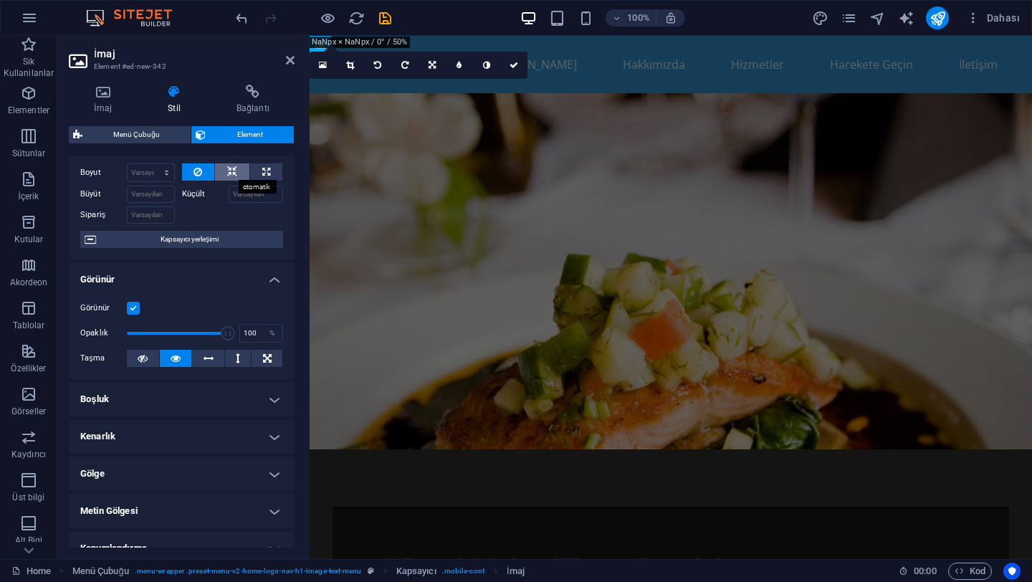
click at [233, 171] on icon at bounding box center [232, 171] width 10 height 17
click at [233, 170] on icon at bounding box center [232, 171] width 10 height 17
click at [270, 173] on button at bounding box center [266, 171] width 32 height 17
type input "100"
select select "%"
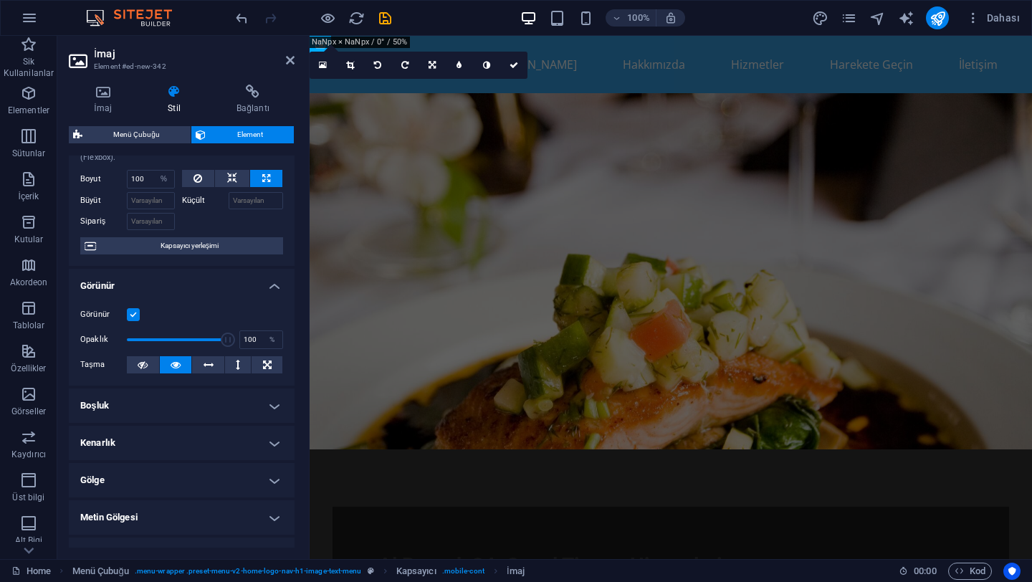
scroll to position [0, 0]
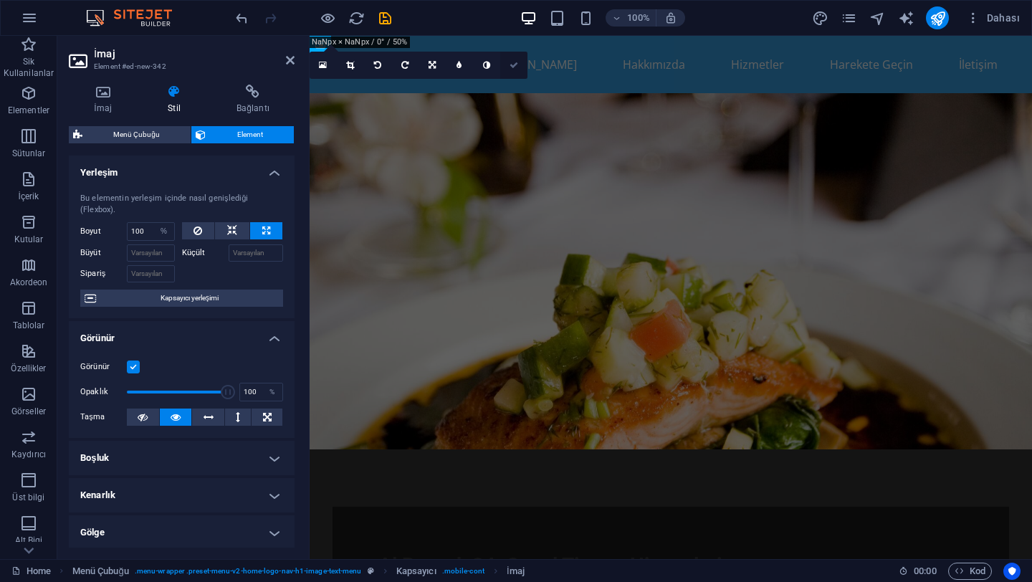
click at [516, 64] on icon at bounding box center [514, 65] width 9 height 9
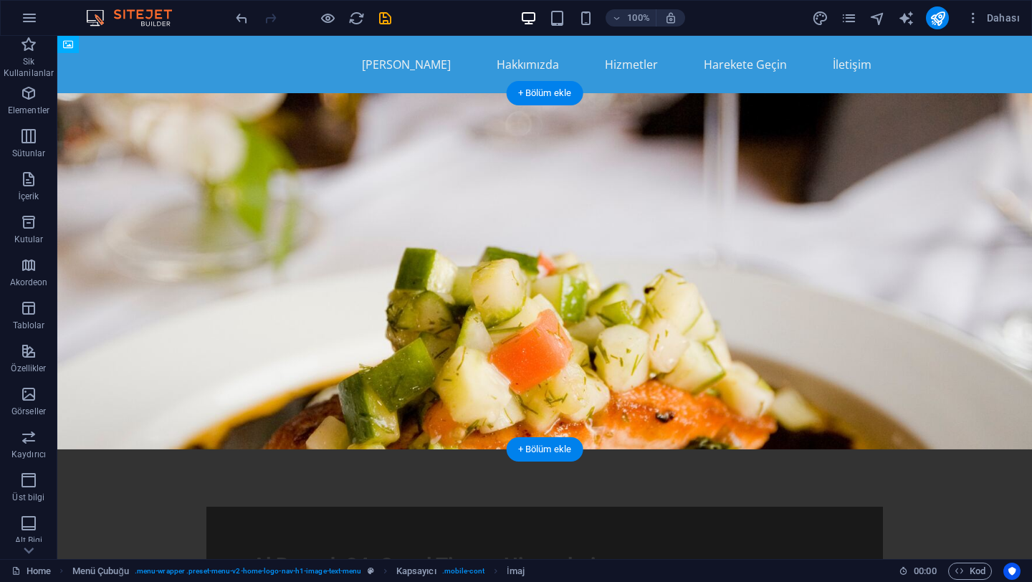
click at [110, 170] on figure at bounding box center [544, 271] width 975 height 356
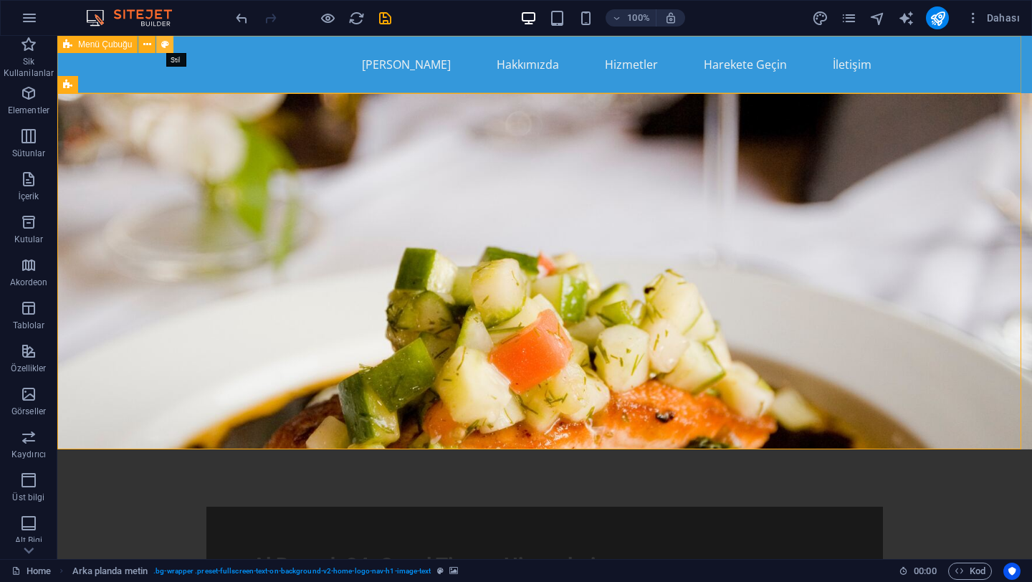
click at [163, 44] on icon at bounding box center [165, 44] width 8 height 15
select select "header"
select select "rem"
select select "preset-menu-v2-home-logo-nav-h1-image-text-menu"
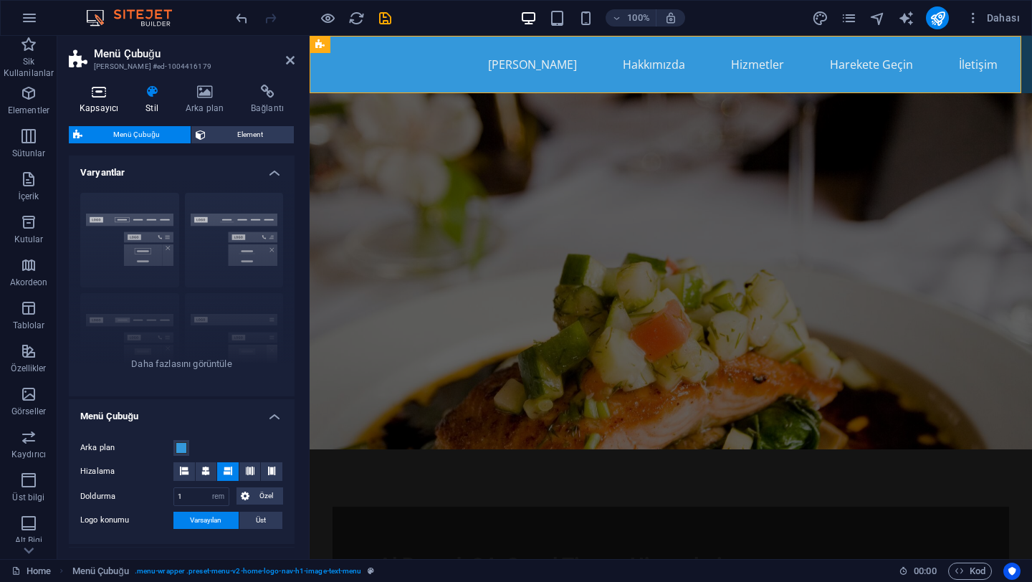
click at [101, 99] on h4 "Kapsayıcı" at bounding box center [102, 100] width 66 height 30
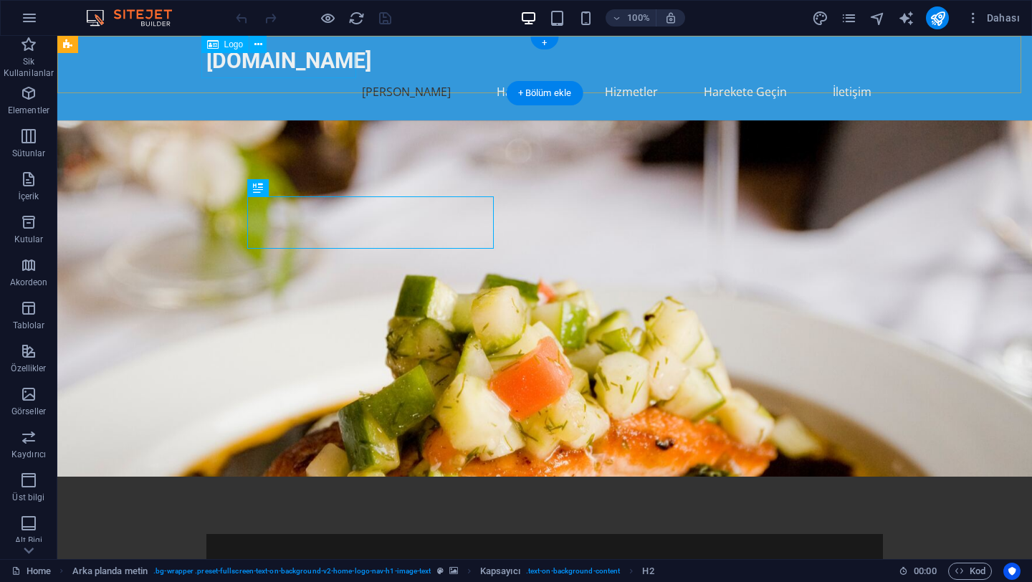
click at [288, 75] on div "[DOMAIN_NAME]" at bounding box center [544, 60] width 677 height 27
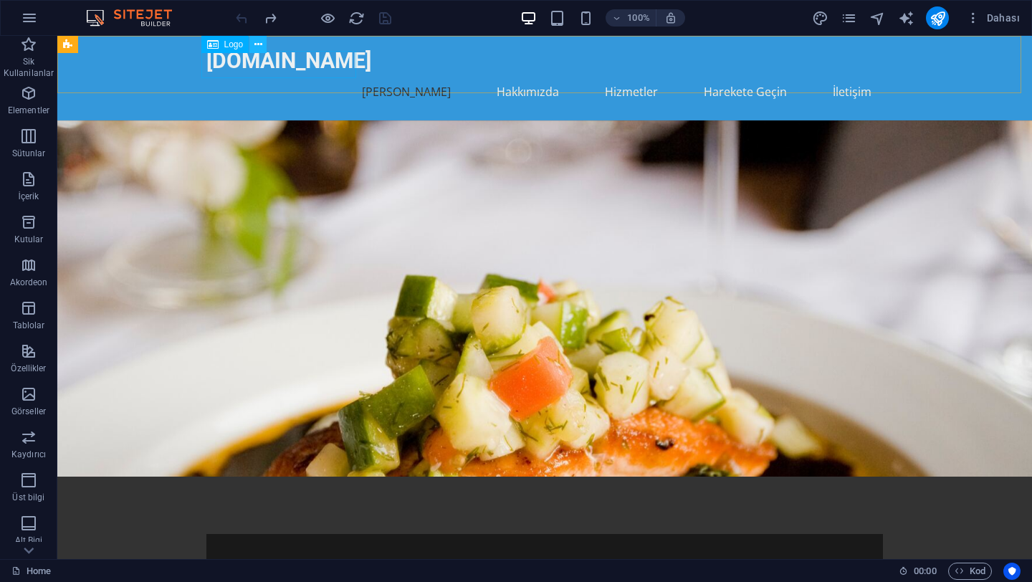
click at [262, 46] on icon at bounding box center [258, 44] width 8 height 15
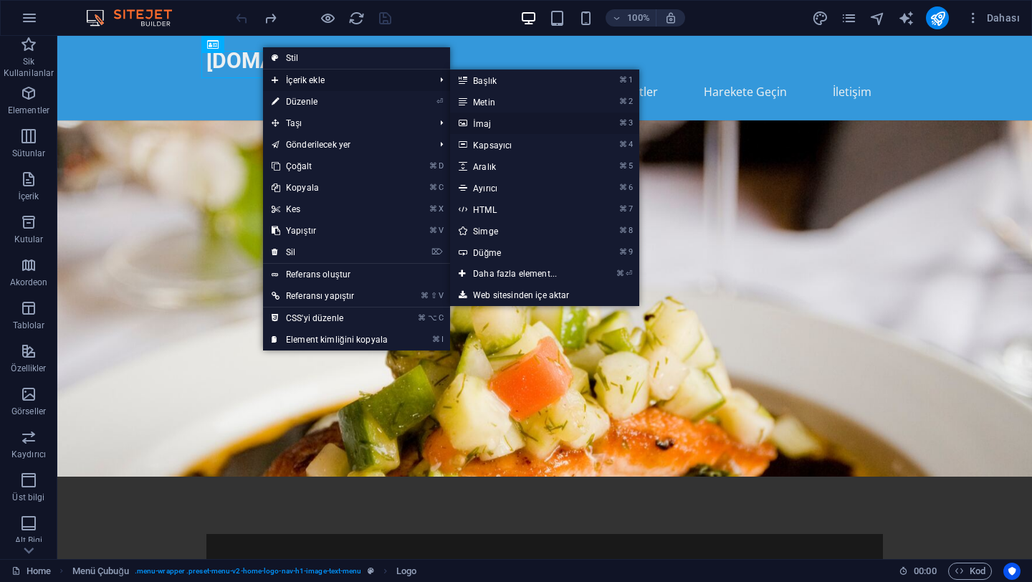
drag, startPoint x: 492, startPoint y: 121, endPoint x: 181, endPoint y: 85, distance: 312.4
click at [492, 121] on link "⌘ 3 [DEMOGRAPHIC_DATA]" at bounding box center [517, 124] width 135 height 22
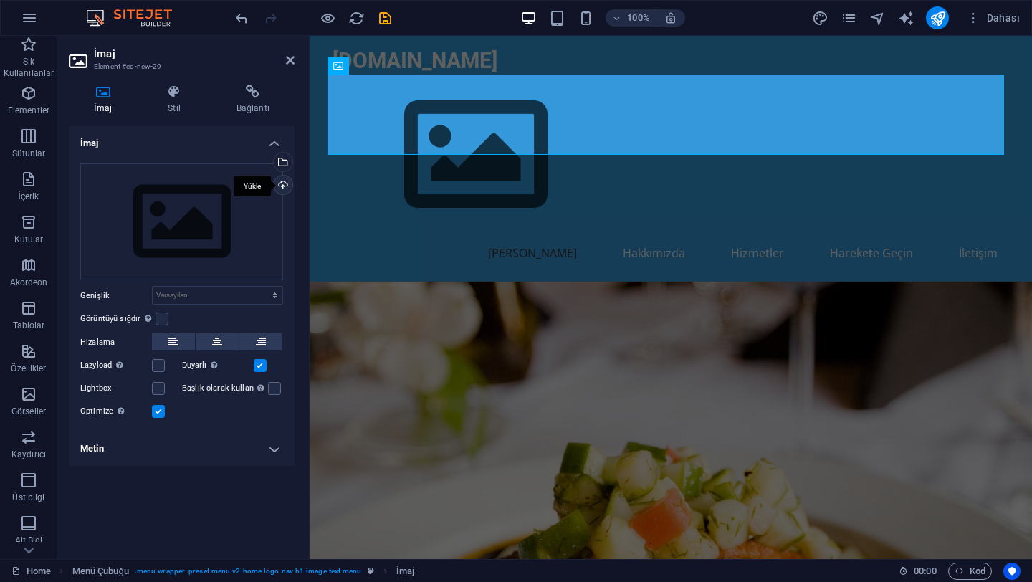
click at [285, 186] on div "Yükle" at bounding box center [282, 187] width 22 height 22
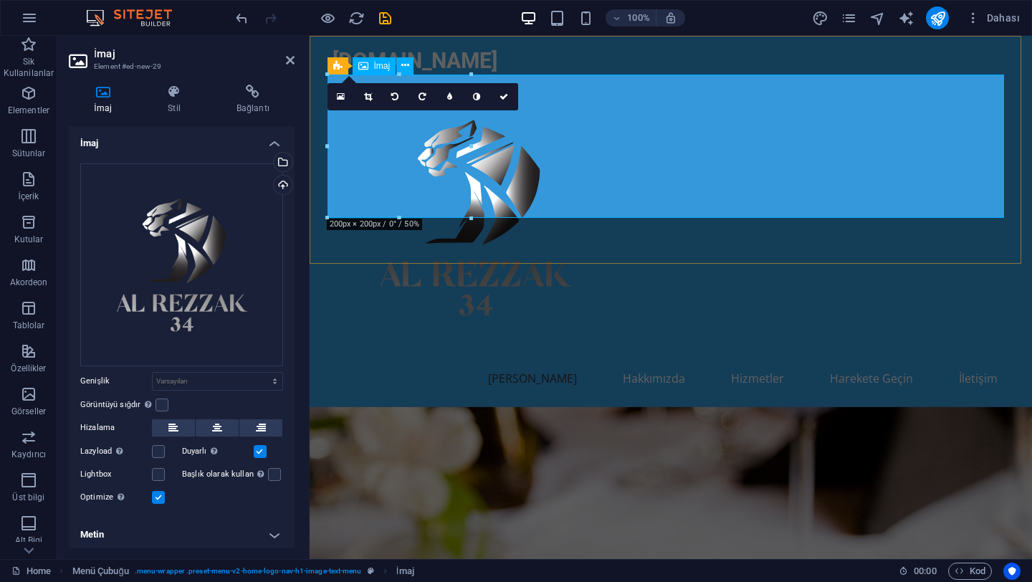
click at [567, 186] on figure at bounding box center [671, 218] width 677 height 287
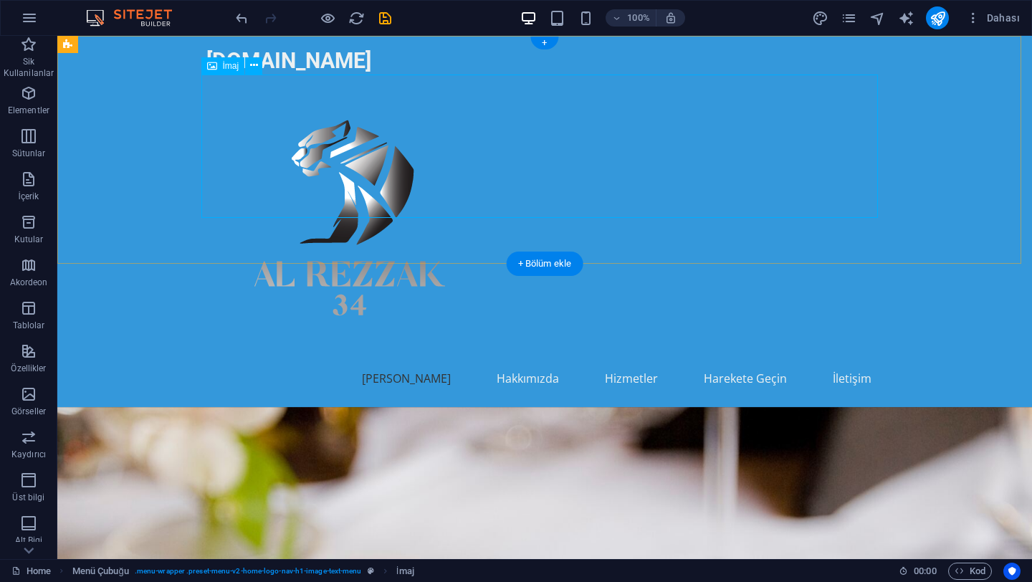
click at [510, 143] on figure at bounding box center [544, 218] width 677 height 287
click at [881, 97] on div "alrezzak34.com Ana Sayfa Hakkımızda Hizmetler Harekete Geçin İletişim" at bounding box center [544, 221] width 975 height 371
click at [283, 103] on figure at bounding box center [544, 218] width 677 height 287
drag, startPoint x: 293, startPoint y: 108, endPoint x: 229, endPoint y: 108, distance: 64.5
click at [229, 108] on figure at bounding box center [544, 218] width 677 height 287
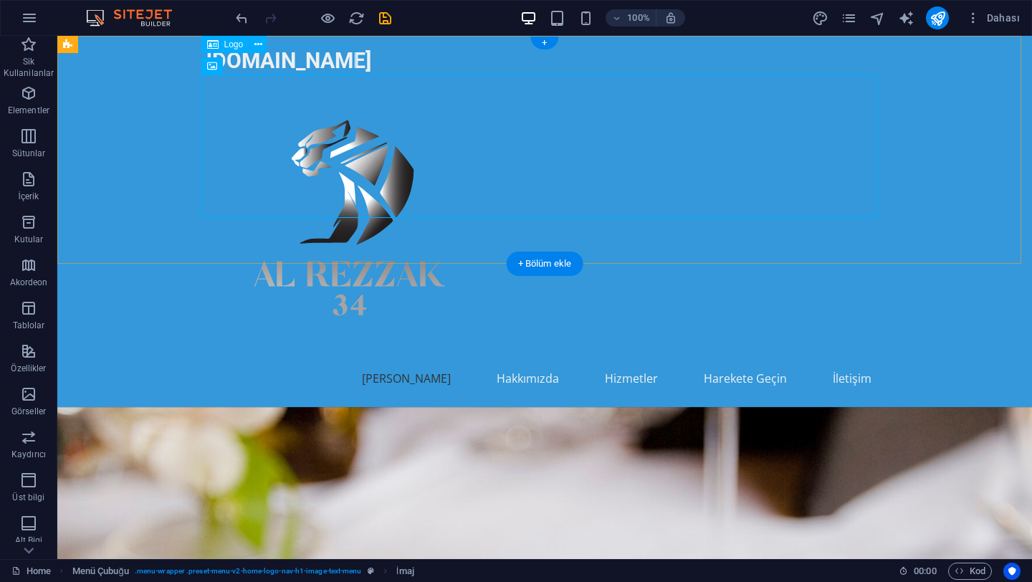
click at [302, 57] on div "[DOMAIN_NAME]" at bounding box center [544, 60] width 677 height 27
click at [261, 44] on icon at bounding box center [258, 44] width 8 height 15
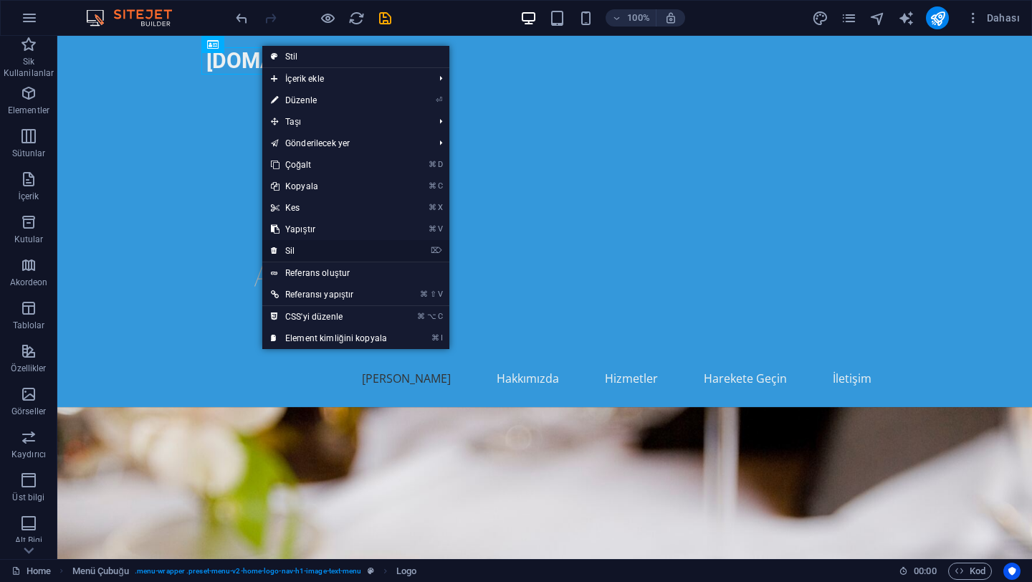
click at [295, 252] on link "⌦ Sil" at bounding box center [328, 251] width 133 height 22
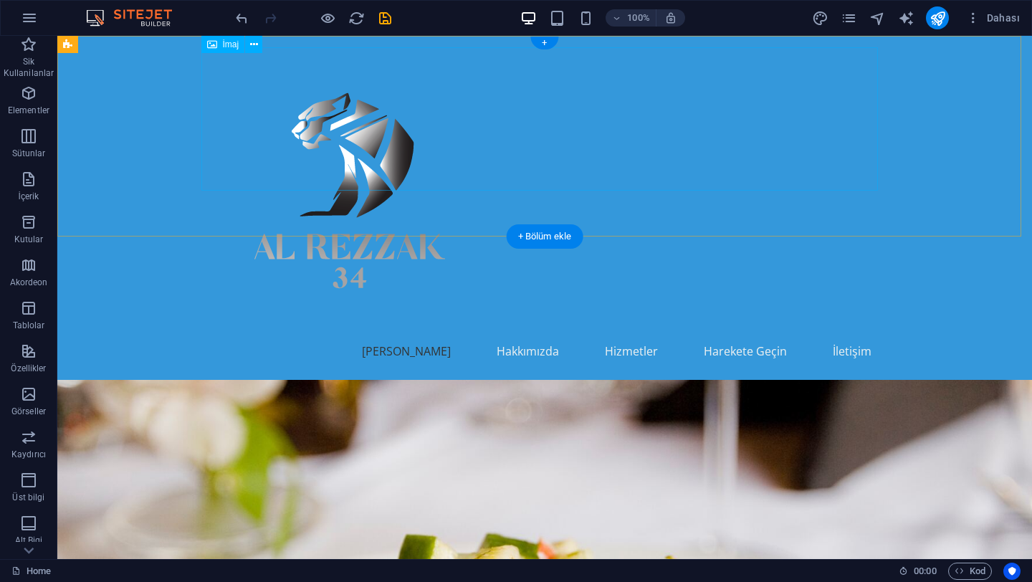
click at [221, 129] on figure at bounding box center [544, 190] width 677 height 287
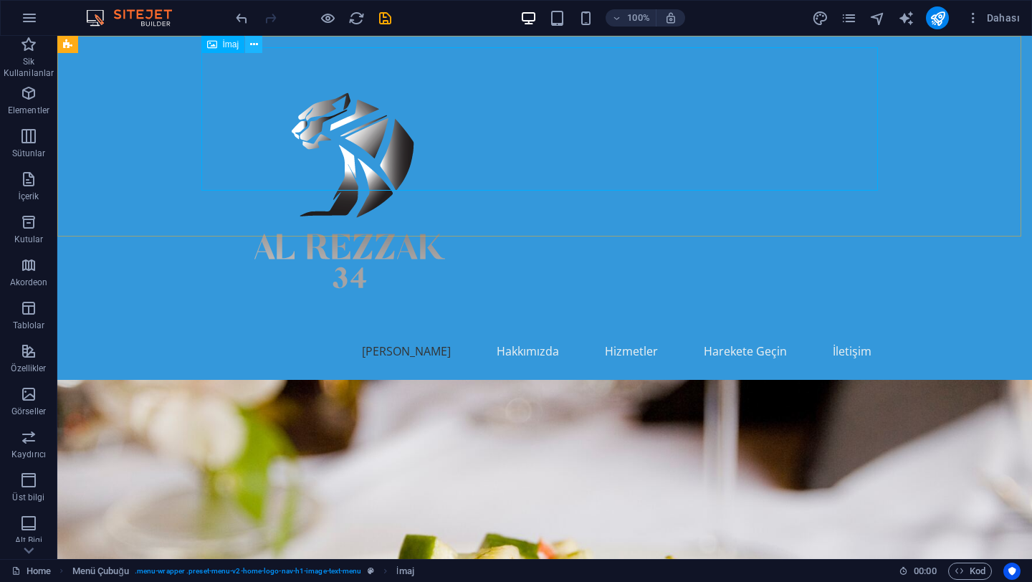
click at [253, 49] on icon at bounding box center [254, 44] width 8 height 15
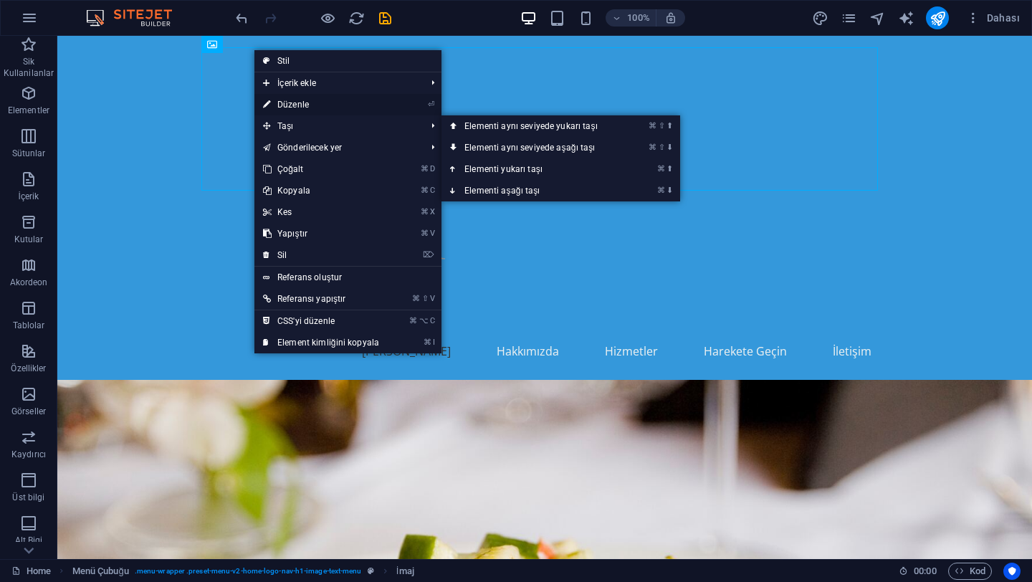
click at [300, 108] on link "⏎ Düzenle" at bounding box center [320, 105] width 133 height 22
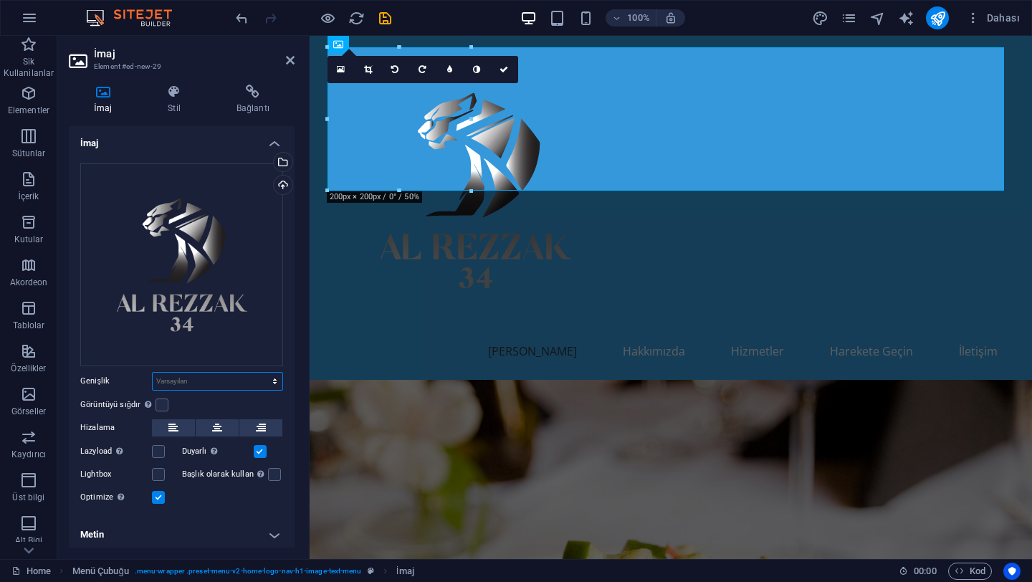
click at [172, 377] on select "Varsayılan otomatik px rem % em vh vw" at bounding box center [218, 381] width 130 height 17
click at [153, 373] on select "Varsayılan otomatik px rem % em vh vw" at bounding box center [218, 381] width 130 height 17
select select "DISABLED_OPTION_VALUE"
click at [505, 74] on link at bounding box center [504, 69] width 27 height 27
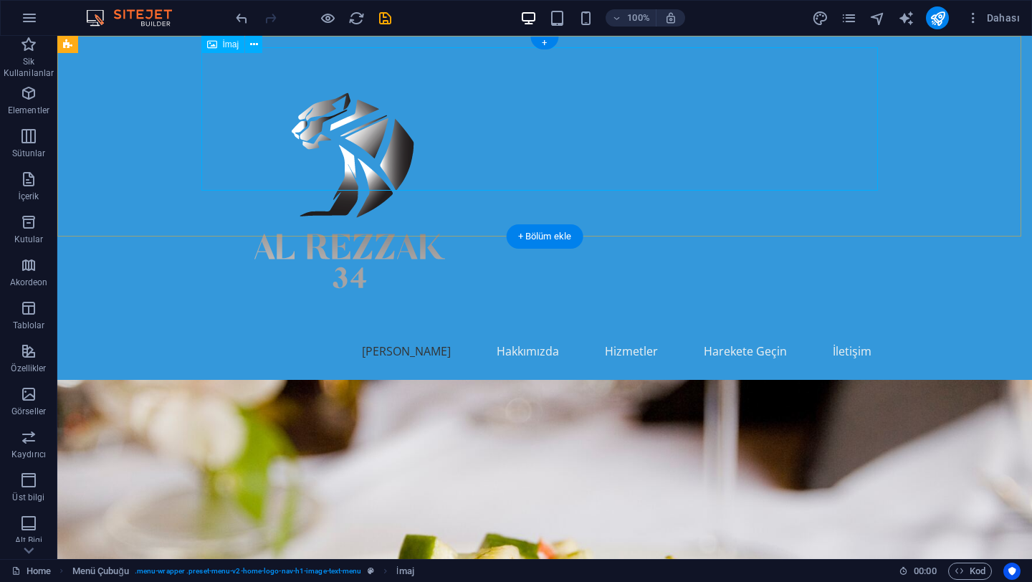
click at [366, 110] on figure at bounding box center [544, 190] width 677 height 287
click at [323, 118] on figure at bounding box center [544, 190] width 677 height 287
click at [252, 42] on icon at bounding box center [254, 44] width 8 height 15
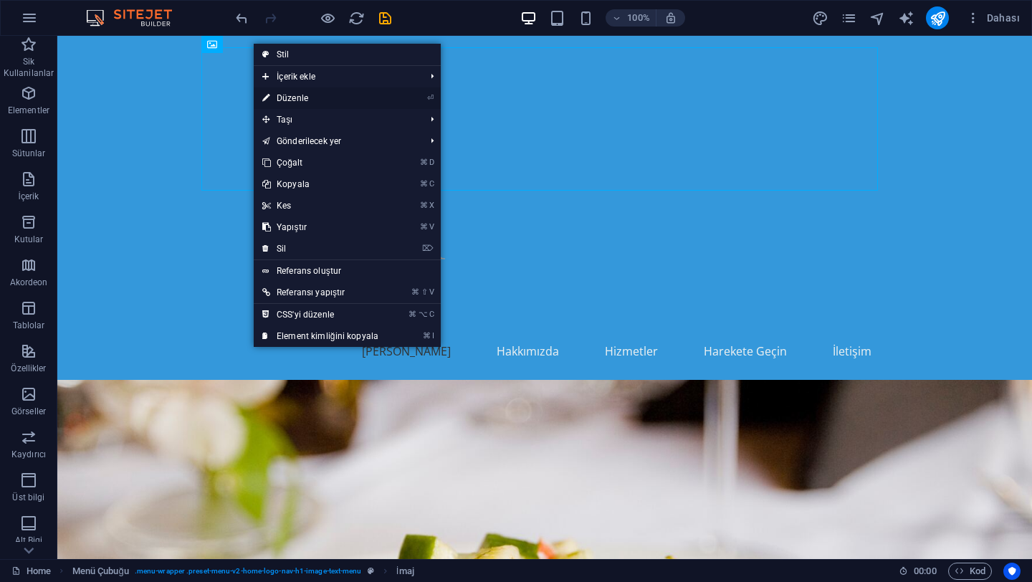
click at [287, 95] on link "⏎ Düzenle" at bounding box center [320, 98] width 133 height 22
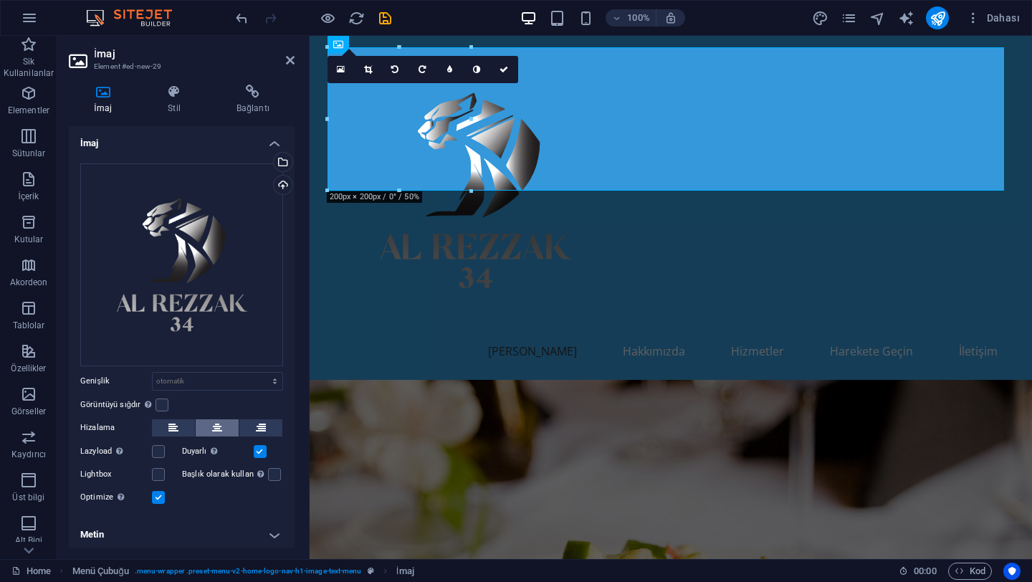
click at [208, 428] on button at bounding box center [217, 427] width 43 height 17
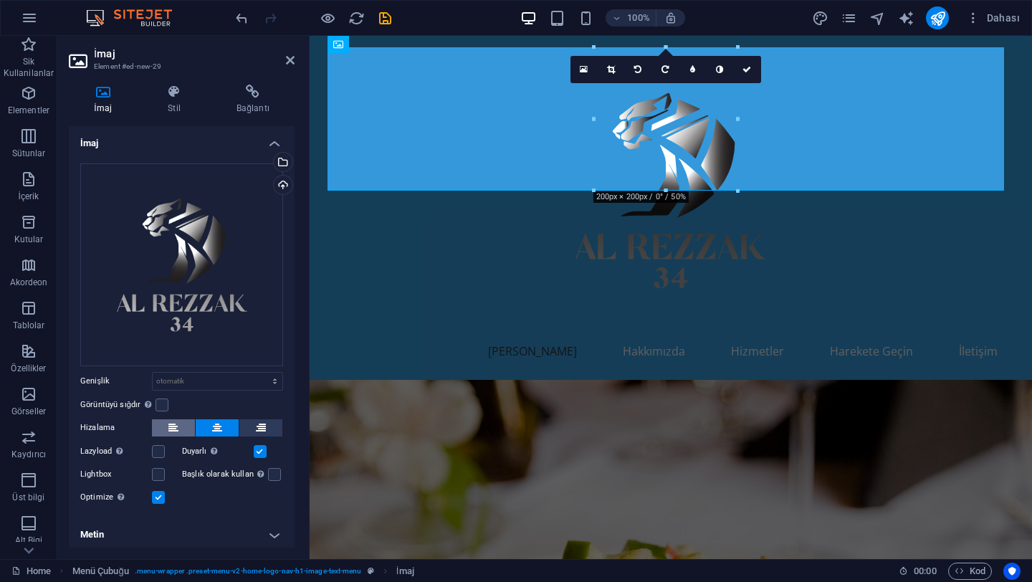
click at [176, 426] on icon at bounding box center [173, 427] width 10 height 17
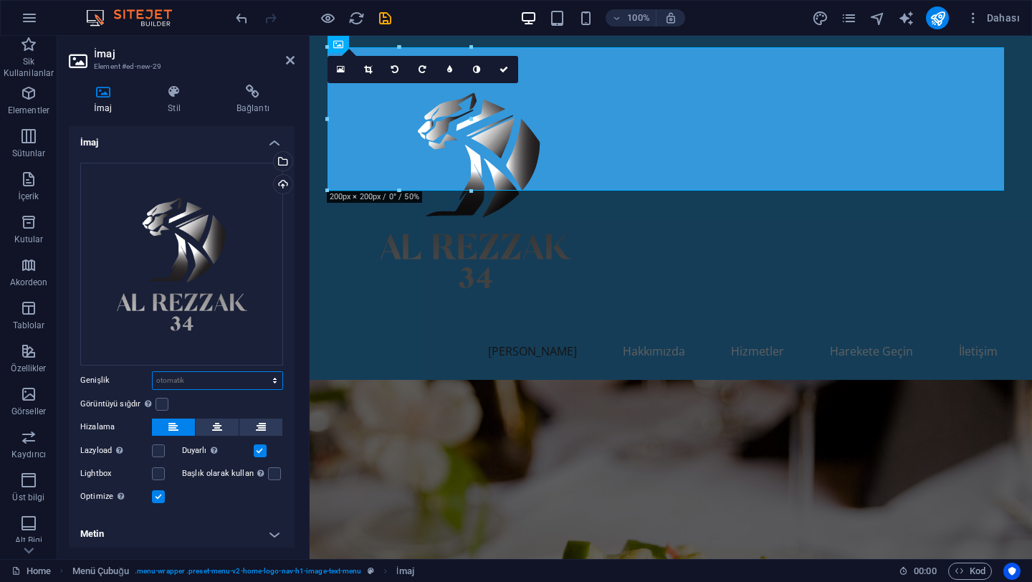
click at [173, 385] on select "Varsayılan otomatik px rem % em vh vw" at bounding box center [218, 380] width 130 height 17
click at [161, 401] on label at bounding box center [162, 404] width 13 height 13
click at [0, 0] on input "Görüntüyü sığdır Görüntüyü otomatik olarak sabit bir genişliğe ve yüksekliğe sı…" at bounding box center [0, 0] width 0 height 0
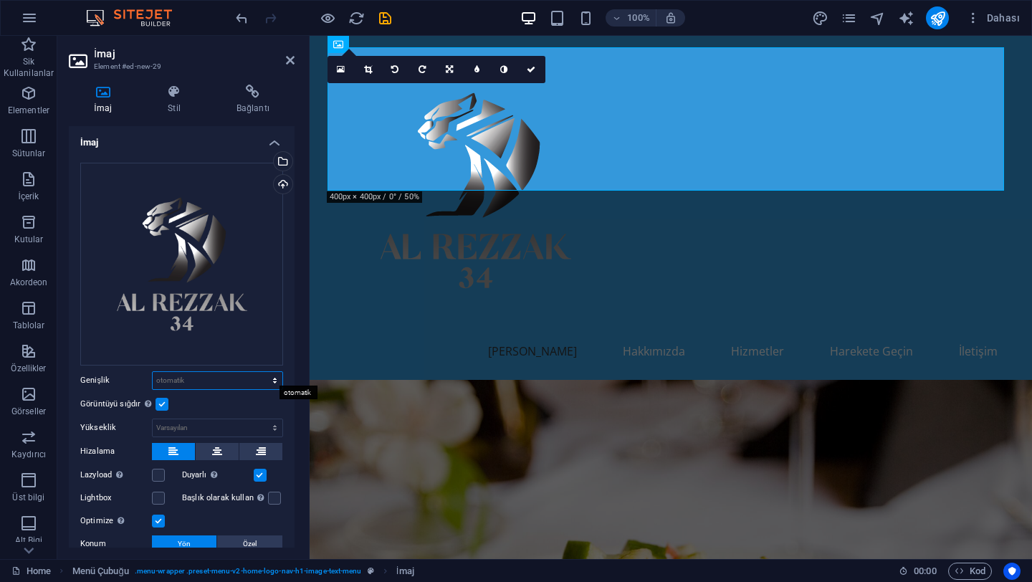
click at [180, 378] on select "Varsayılan otomatik px rem % em vh vw" at bounding box center [218, 380] width 130 height 17
select select "px"
click at [259, 372] on select "Varsayılan otomatik px rem % em vh vw" at bounding box center [218, 380] width 130 height 17
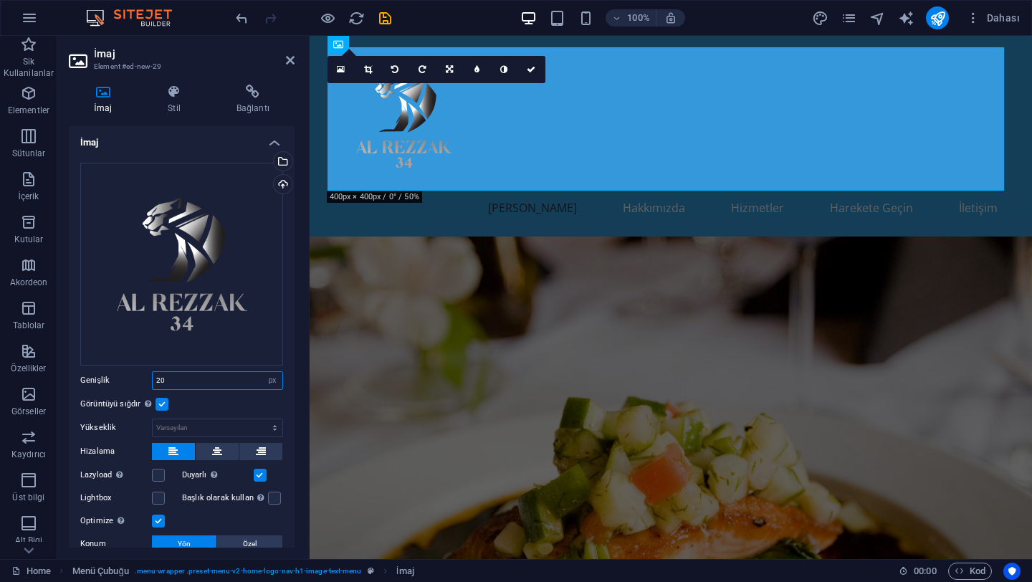
type input "200"
click at [182, 421] on select "Varsayılan otomatik px" at bounding box center [218, 427] width 130 height 17
click at [153, 419] on select "Varsayılan otomatik px" at bounding box center [218, 427] width 130 height 17
select select "DISABLED_OPTION_VALUE"
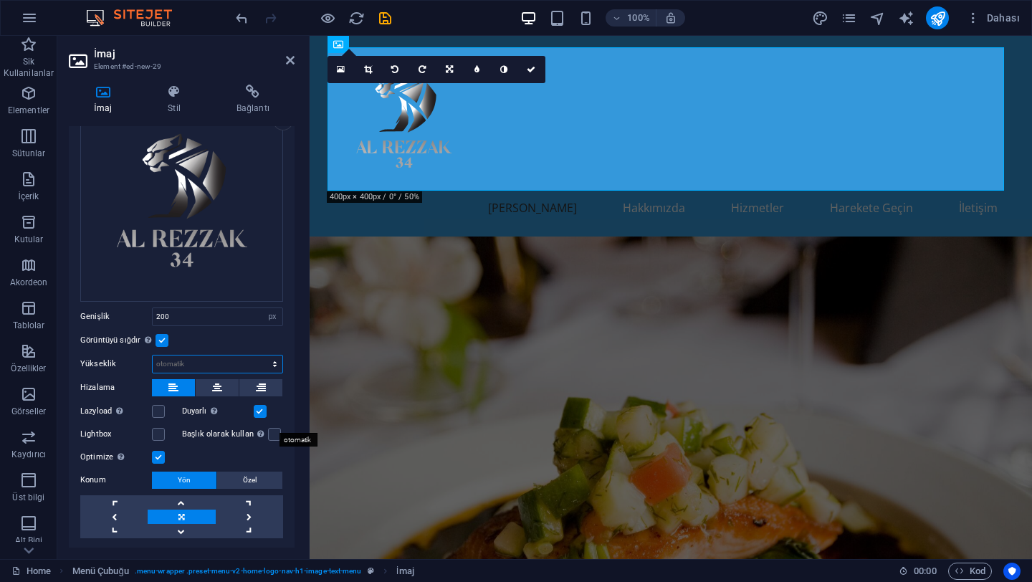
scroll to position [97, 0]
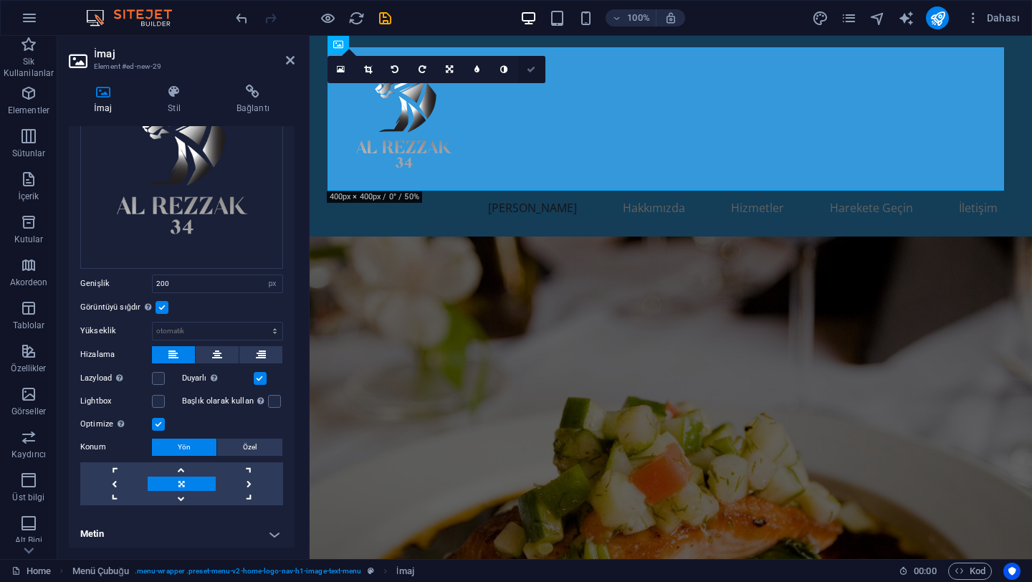
click at [531, 66] on icon at bounding box center [531, 69] width 9 height 9
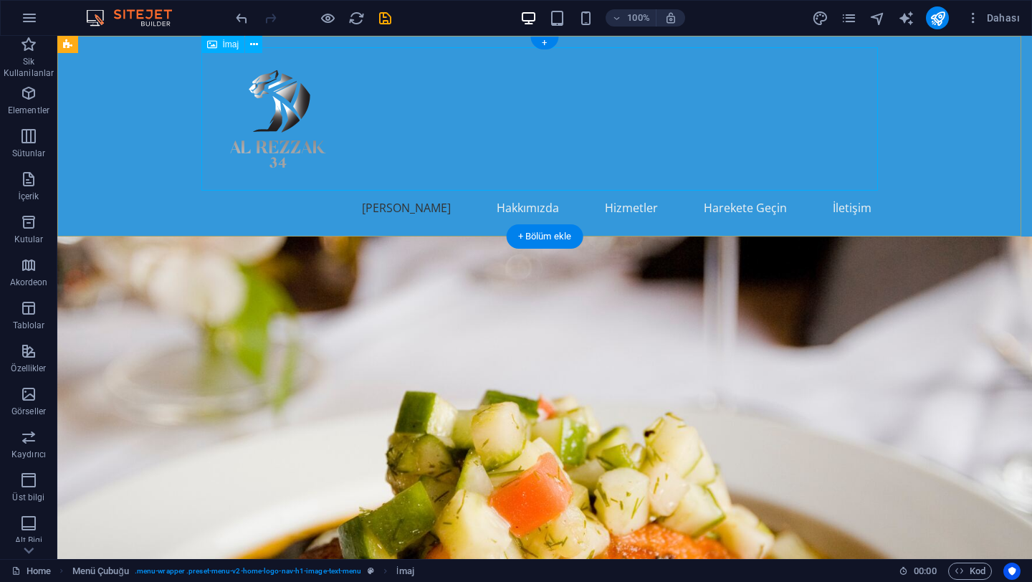
click at [441, 118] on figure at bounding box center [544, 118] width 677 height 143
click at [777, 79] on figure at bounding box center [544, 118] width 677 height 143
drag, startPoint x: 879, startPoint y: 80, endPoint x: 683, endPoint y: 87, distance: 195.8
click at [684, 87] on div "[PERSON_NAME] Hakkımızda Hizmetler Harekete Geçin İletişim" at bounding box center [544, 136] width 975 height 201
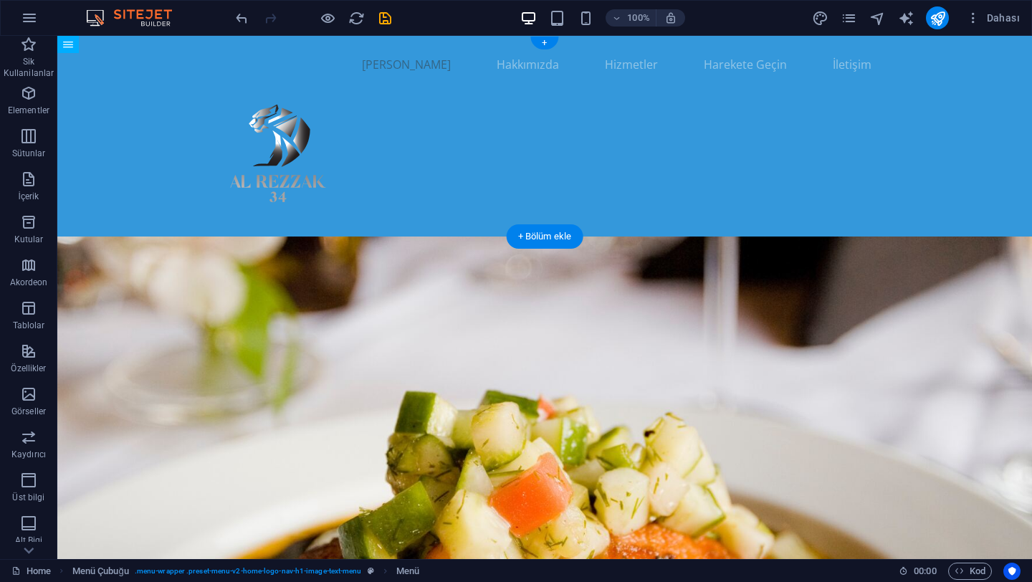
drag, startPoint x: 435, startPoint y: 221, endPoint x: 470, endPoint y: 163, distance: 67.5
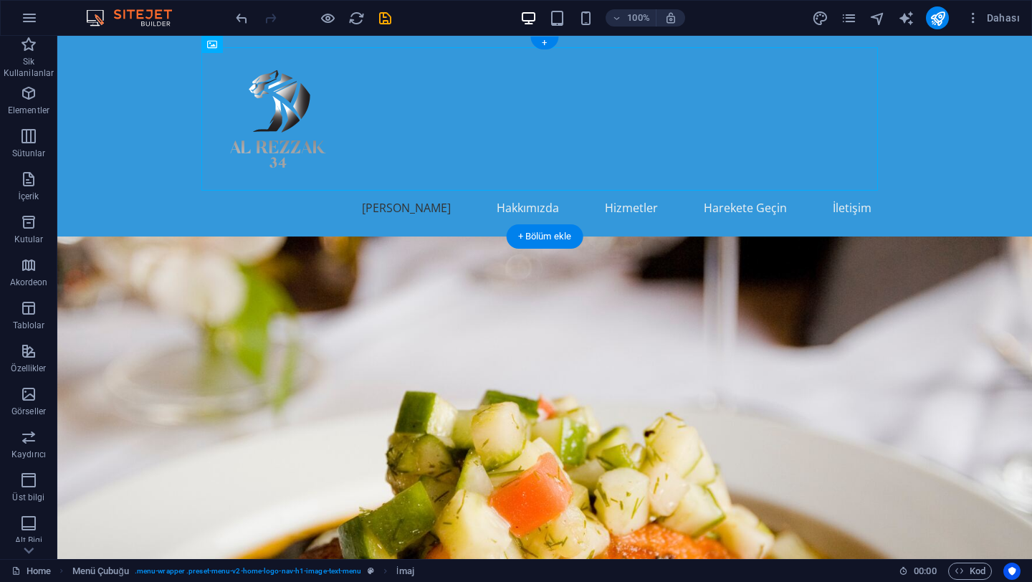
drag, startPoint x: 289, startPoint y: 113, endPoint x: 249, endPoint y: 113, distance: 40.1
click at [249, 113] on figure at bounding box center [544, 118] width 677 height 143
drag, startPoint x: 279, startPoint y: 118, endPoint x: 251, endPoint y: 115, distance: 28.2
click at [251, 116] on figure at bounding box center [544, 118] width 677 height 143
click at [436, 201] on nav "[PERSON_NAME] Hakkımızda Hizmetler Harekete Geçin İletişim" at bounding box center [544, 208] width 677 height 34
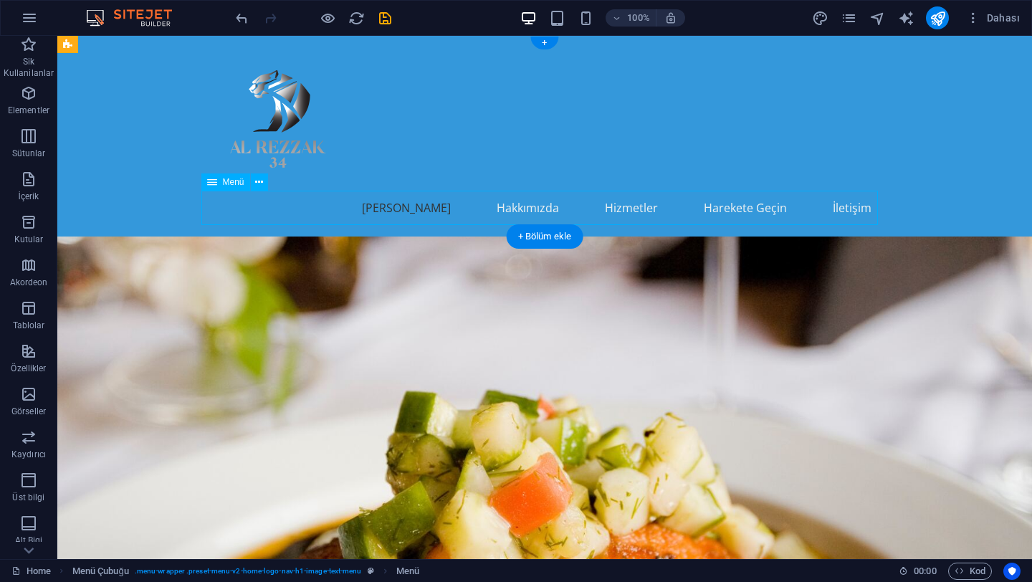
click at [436, 206] on nav "[PERSON_NAME] Hakkımızda Hizmetler Harekete Geçin İletişim" at bounding box center [544, 208] width 677 height 34
select select
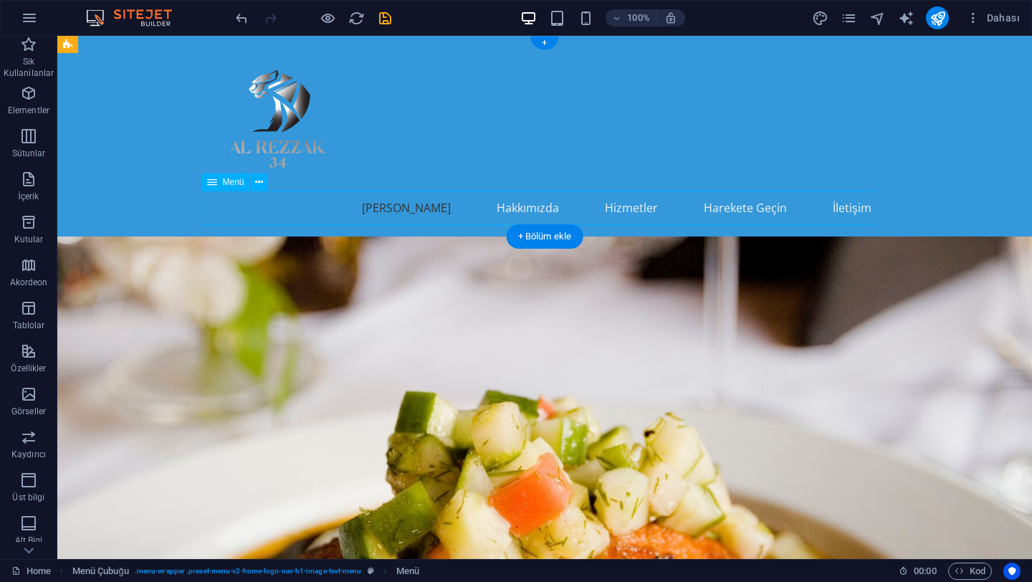
select select
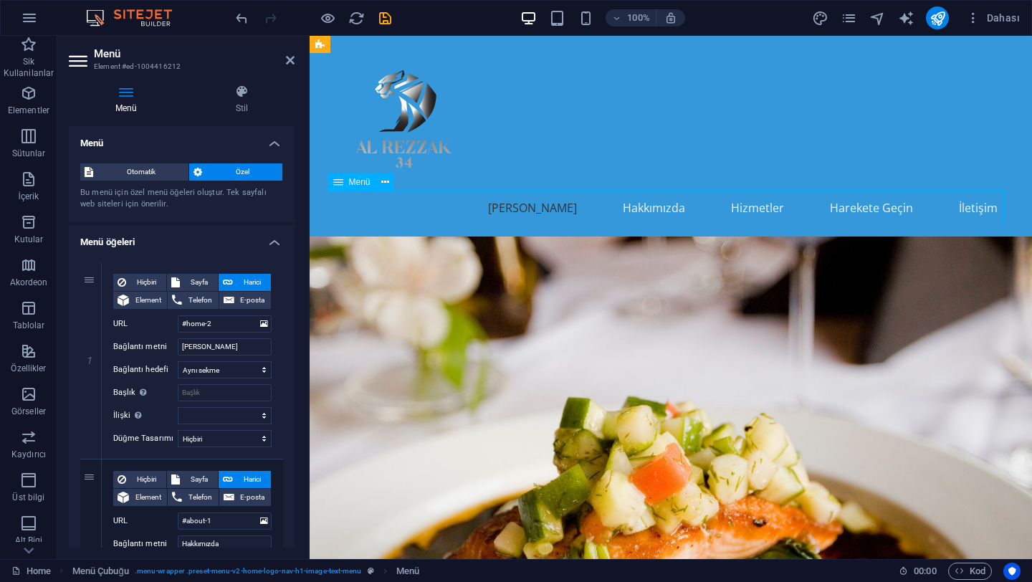
drag, startPoint x: 328, startPoint y: 203, endPoint x: 340, endPoint y: 204, distance: 12.9
click at [340, 204] on nav "[PERSON_NAME] Hakkımızda Hizmetler Harekete Geçin İletişim" at bounding box center [671, 208] width 677 height 34
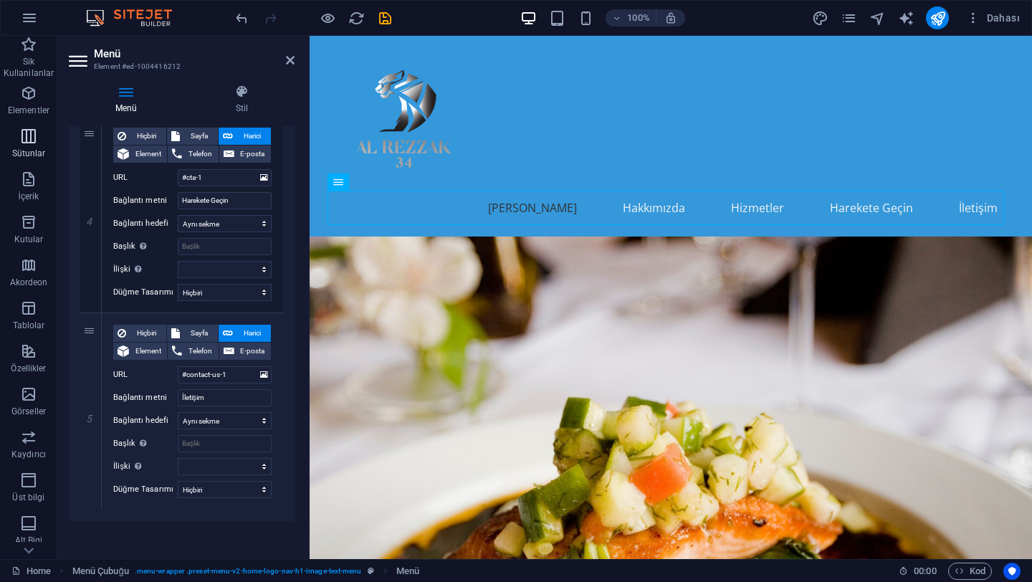
scroll to position [740, 0]
click at [337, 181] on icon at bounding box center [338, 181] width 10 height 17
click at [338, 187] on icon at bounding box center [338, 181] width 10 height 17
click at [392, 183] on button at bounding box center [385, 181] width 17 height 17
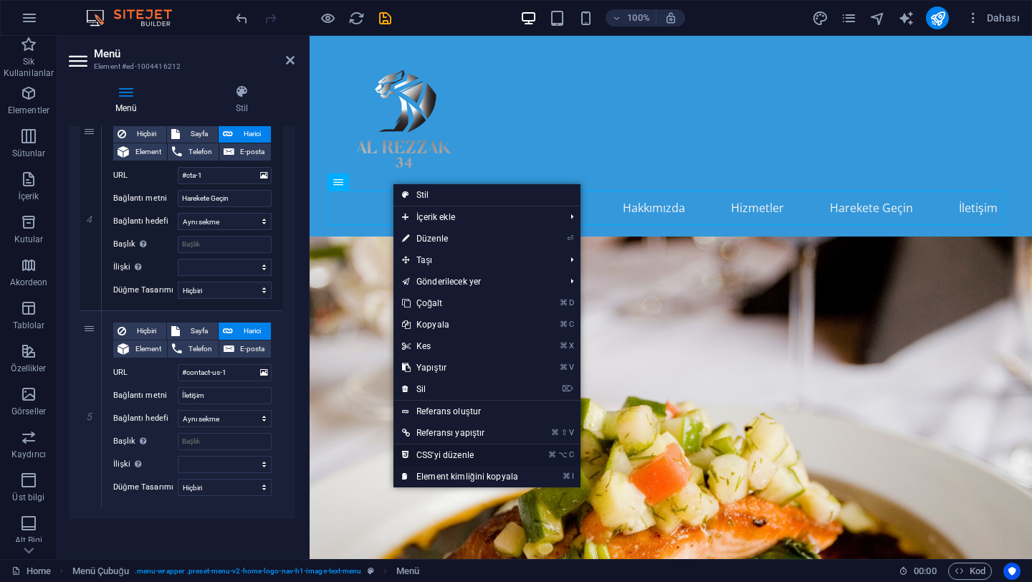
click at [448, 455] on link "⌘ ⌥ C CSS'yi düzenle" at bounding box center [460, 455] width 133 height 22
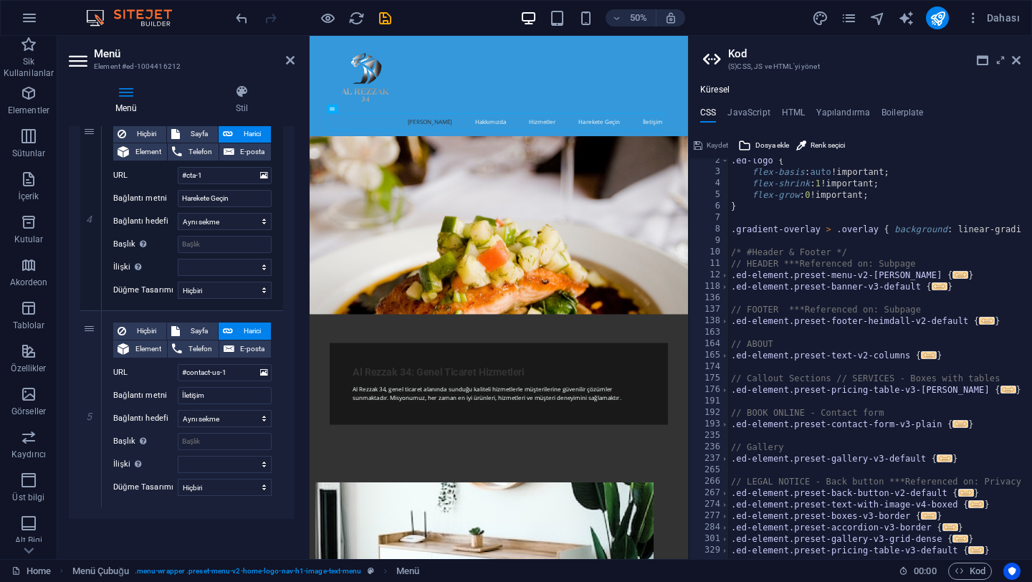
scroll to position [0, 0]
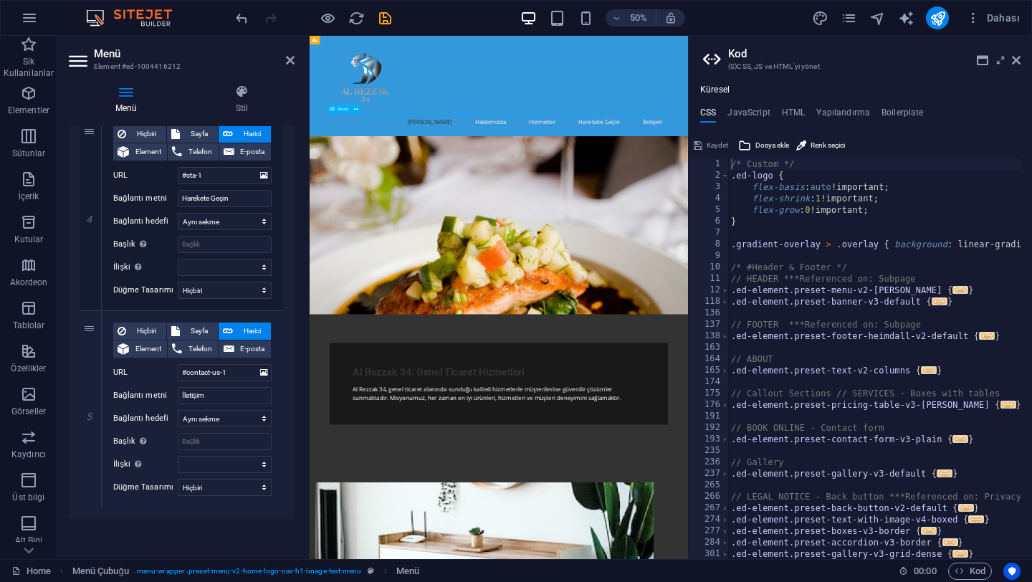
drag, startPoint x: 416, startPoint y: 211, endPoint x: 526, endPoint y: 209, distance: 109.7
click at [526, 209] on nav "[PERSON_NAME] Hakkımızda Hizmetler Harekete Geçin İletişim" at bounding box center [688, 208] width 677 height 34
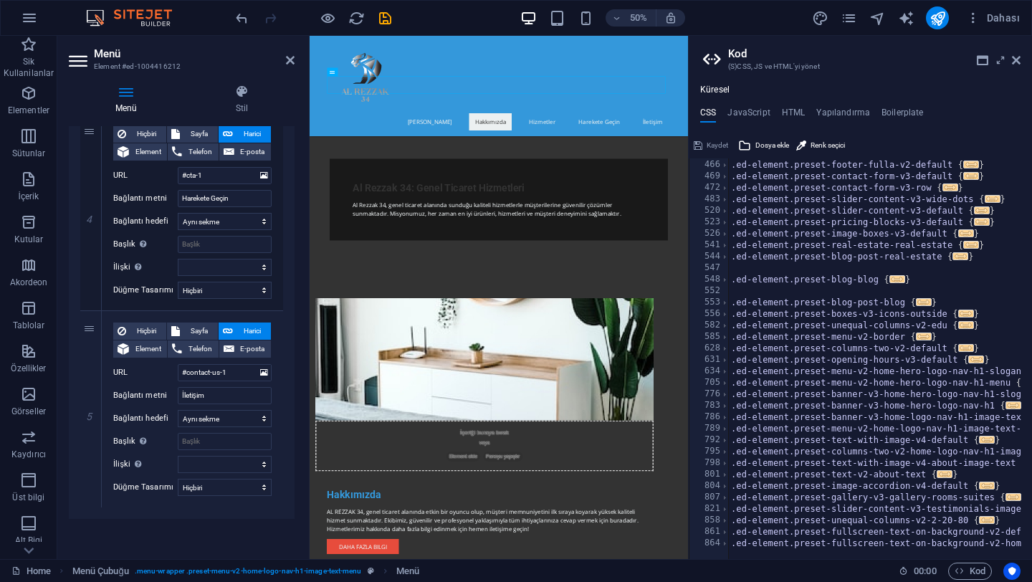
scroll to position [490, 0]
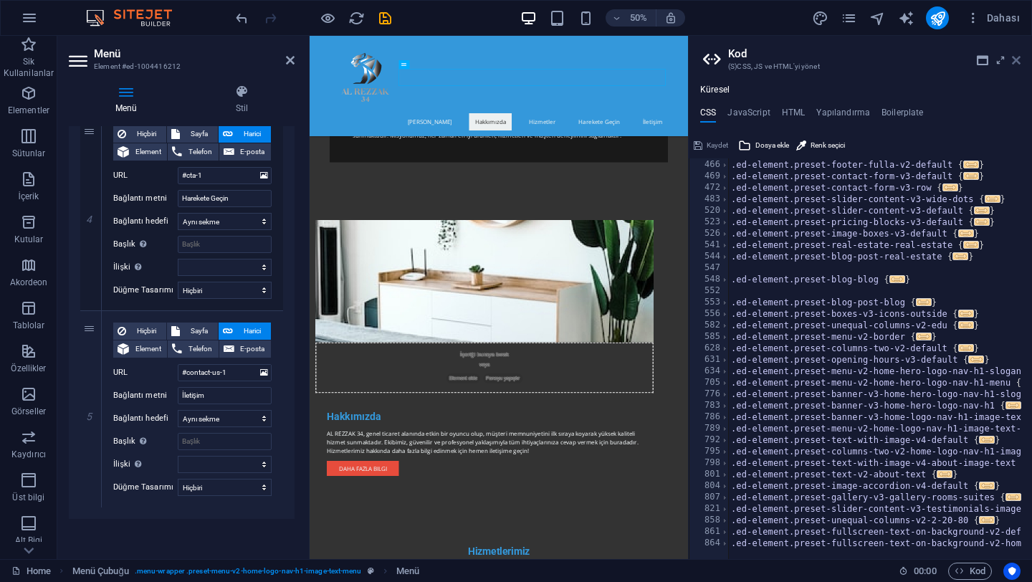
click at [1016, 58] on icon at bounding box center [1016, 59] width 9 height 11
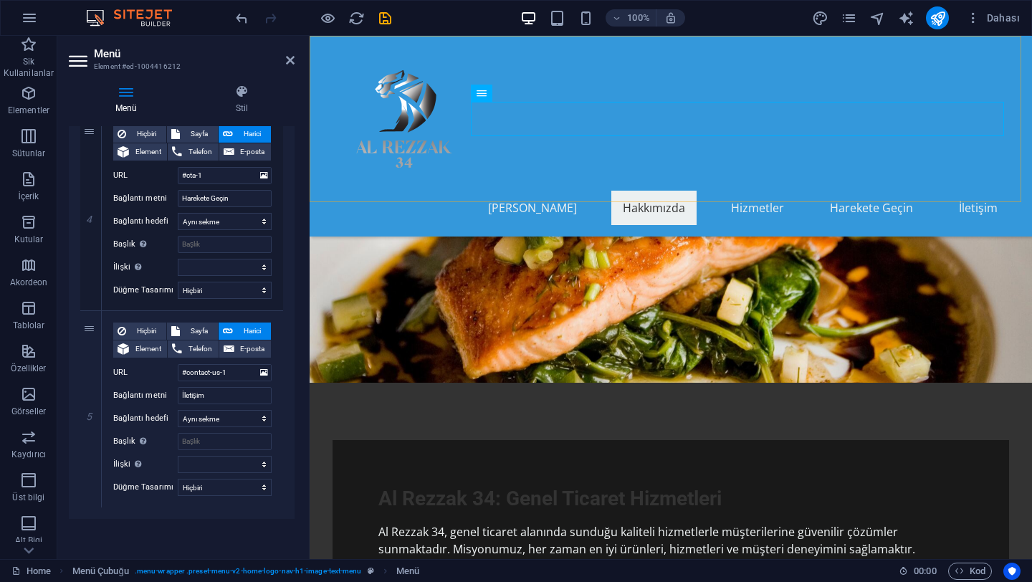
scroll to position [0, 0]
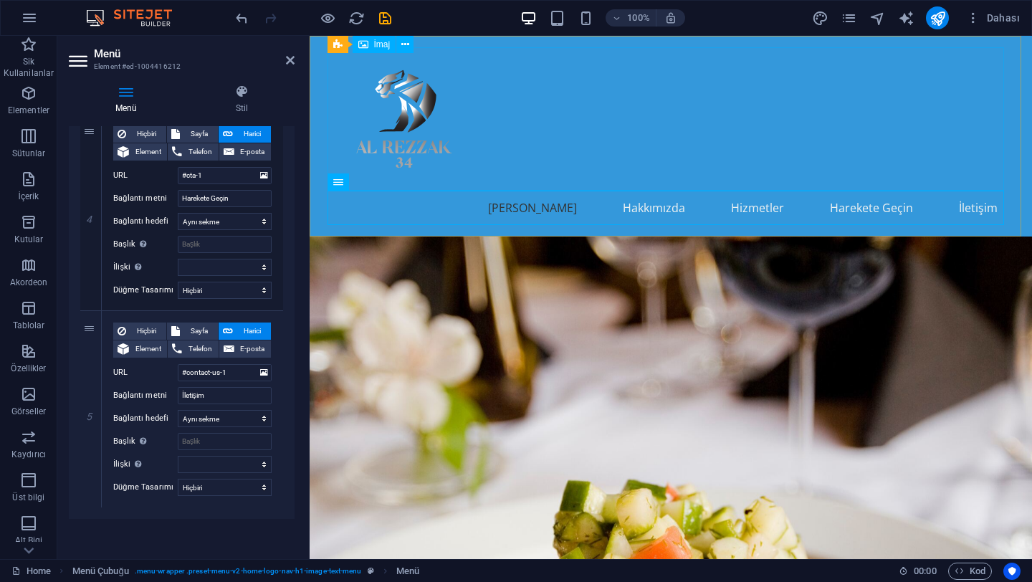
click at [731, 139] on figure at bounding box center [671, 118] width 677 height 143
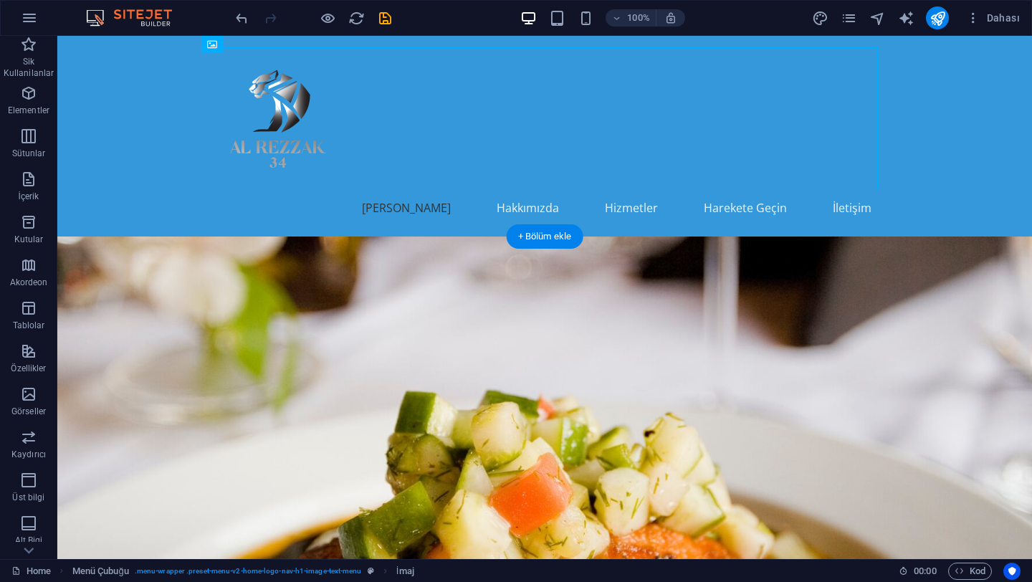
click at [187, 328] on figure at bounding box center [544, 415] width 975 height 356
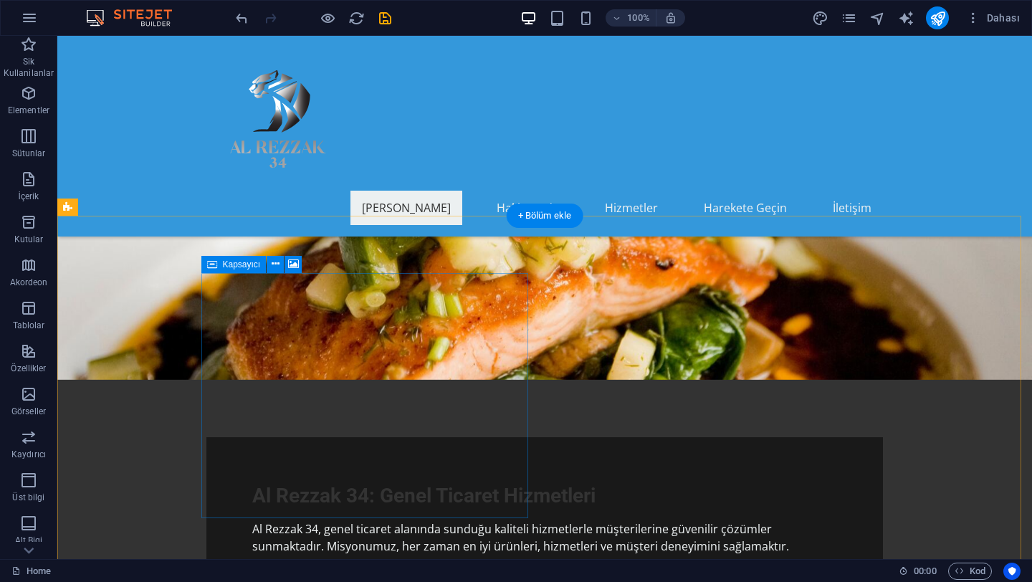
scroll to position [348, 0]
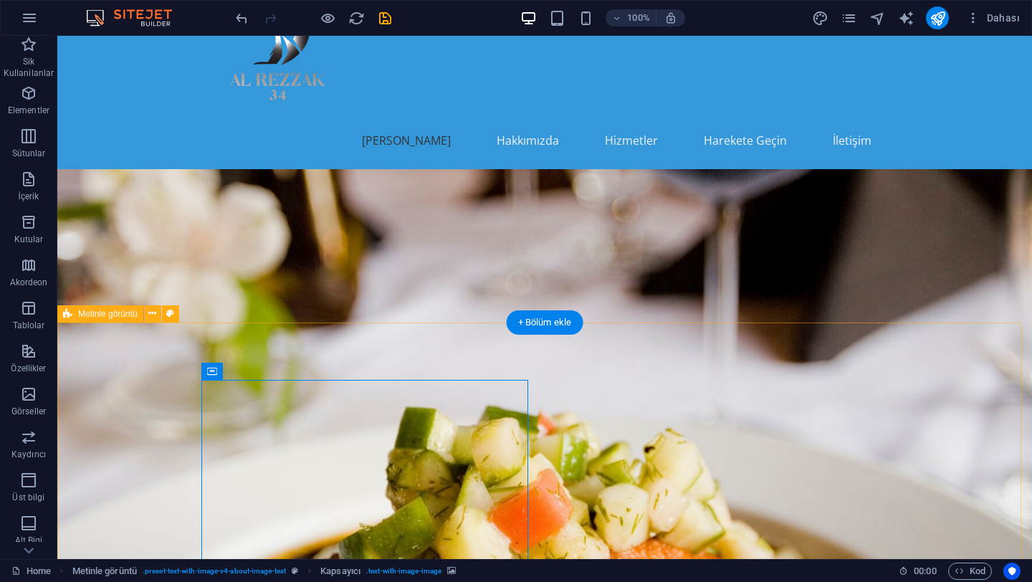
scroll to position [0, 0]
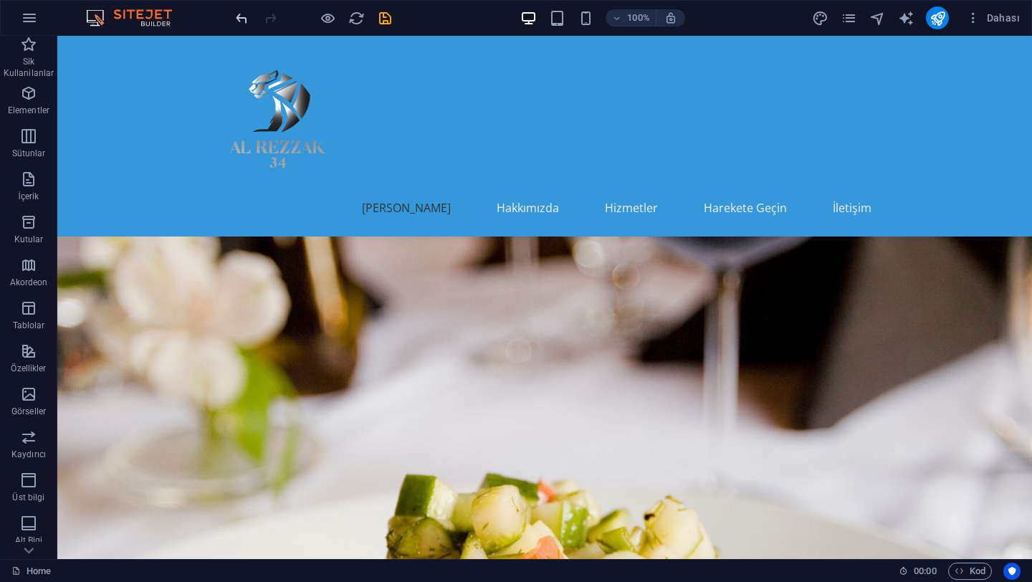
click at [243, 19] on icon "undo" at bounding box center [242, 18] width 16 height 16
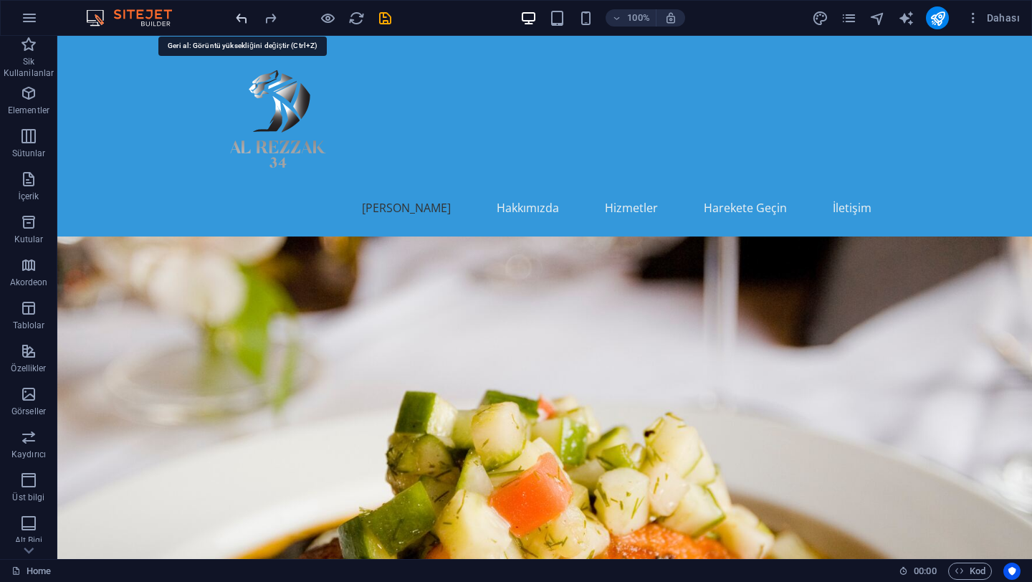
click at [243, 17] on icon "undo" at bounding box center [242, 18] width 16 height 16
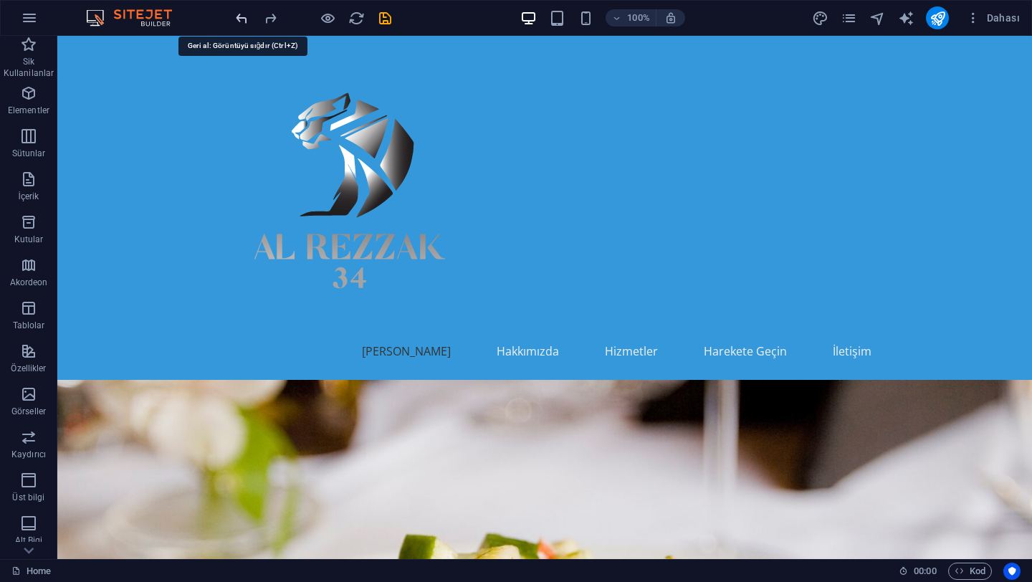
click at [243, 17] on icon "undo" at bounding box center [242, 18] width 16 height 16
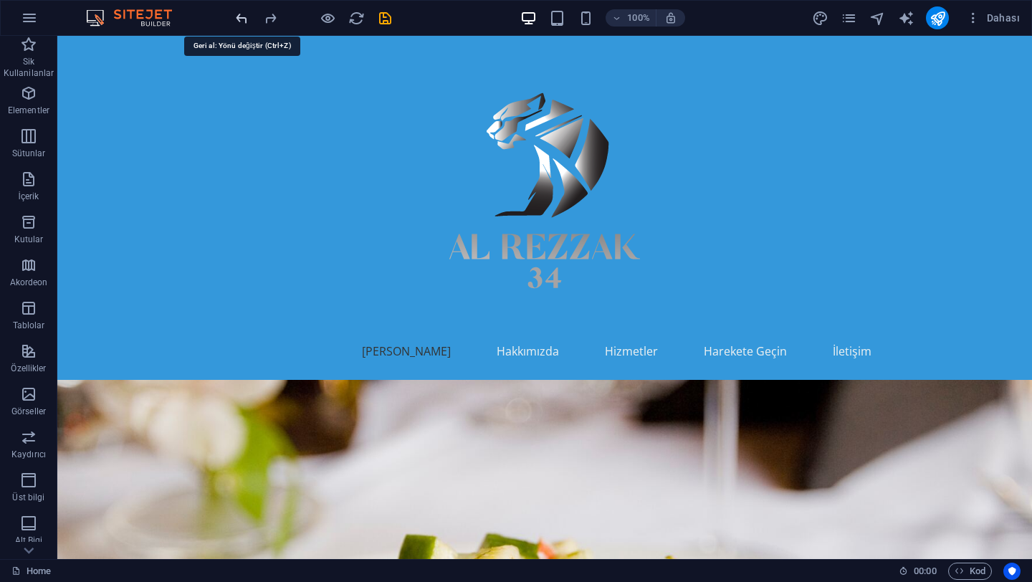
click at [243, 17] on icon "undo" at bounding box center [242, 18] width 16 height 16
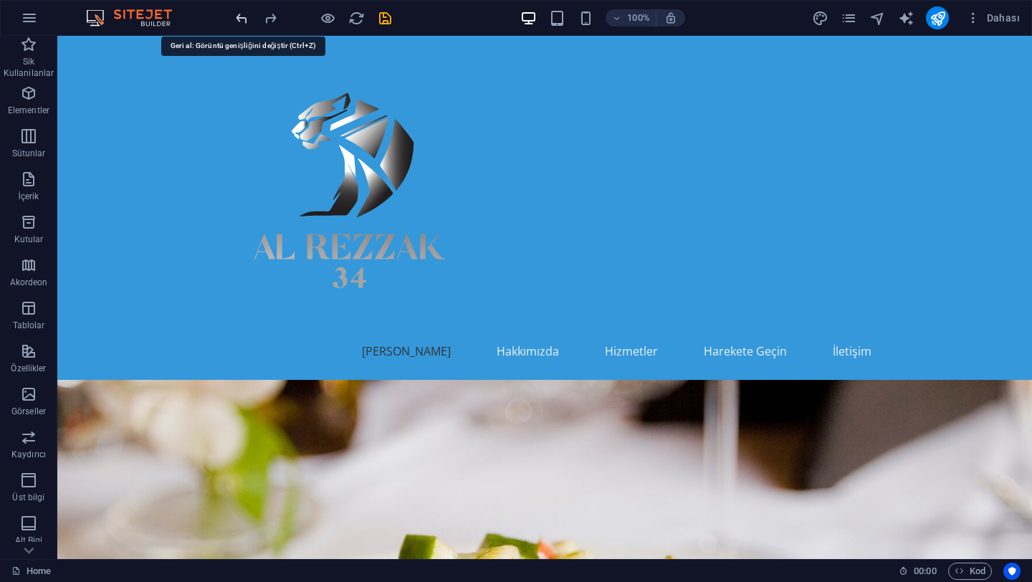
click at [243, 17] on icon "undo" at bounding box center [242, 18] width 16 height 16
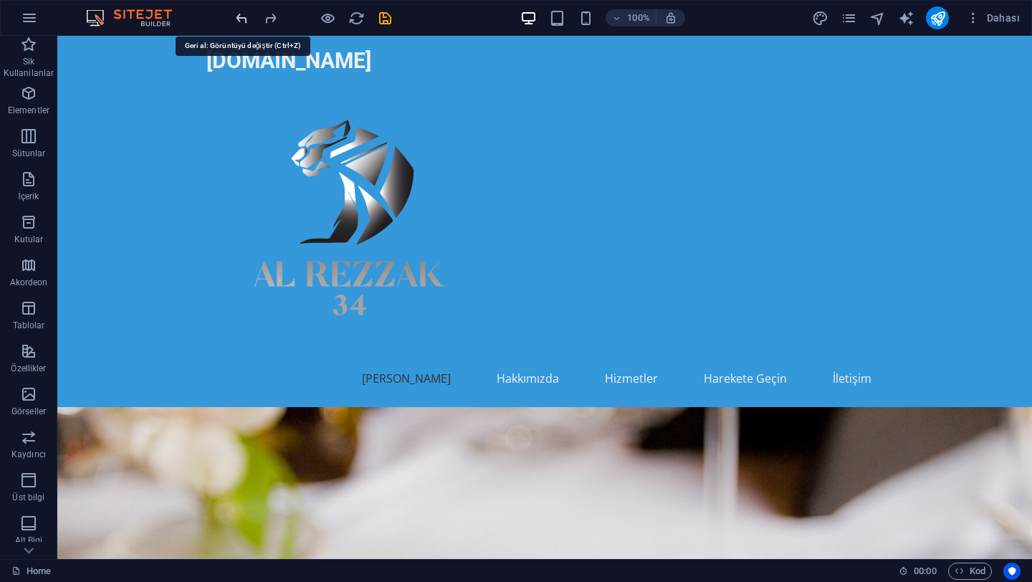
click at [243, 17] on icon "undo" at bounding box center [242, 18] width 16 height 16
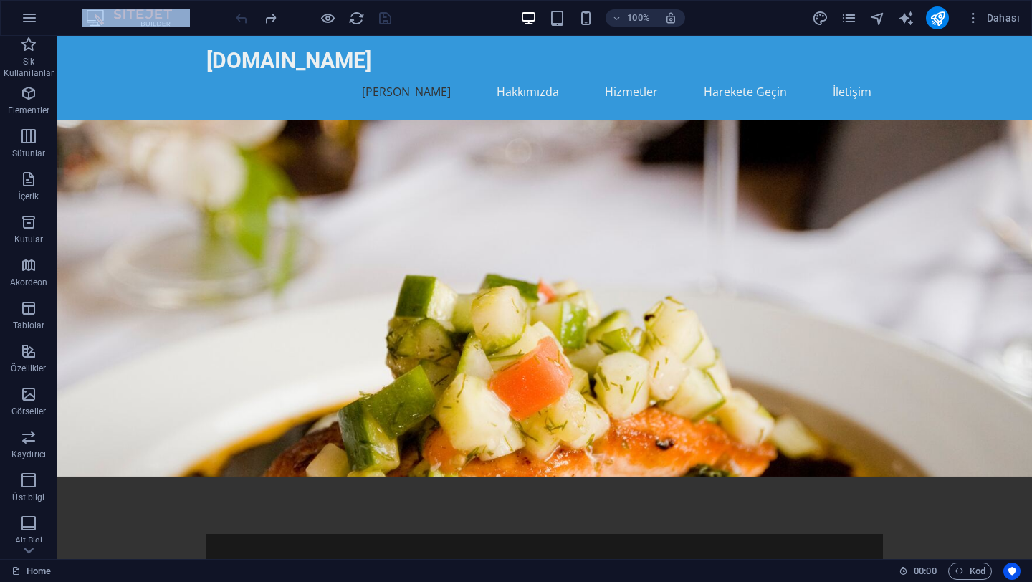
click at [243, 17] on div at bounding box center [313, 17] width 161 height 23
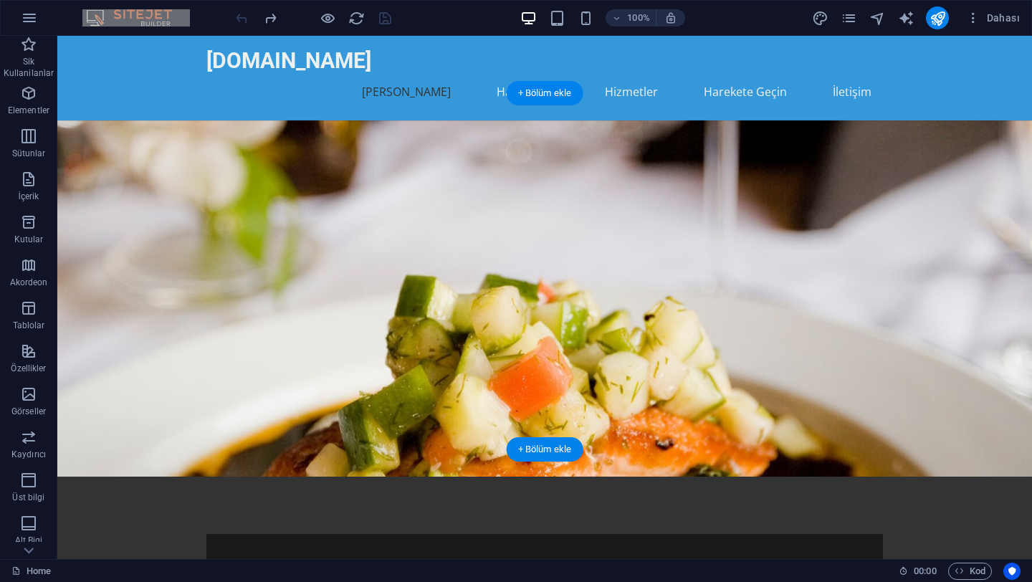
click at [155, 308] on figure at bounding box center [544, 298] width 975 height 356
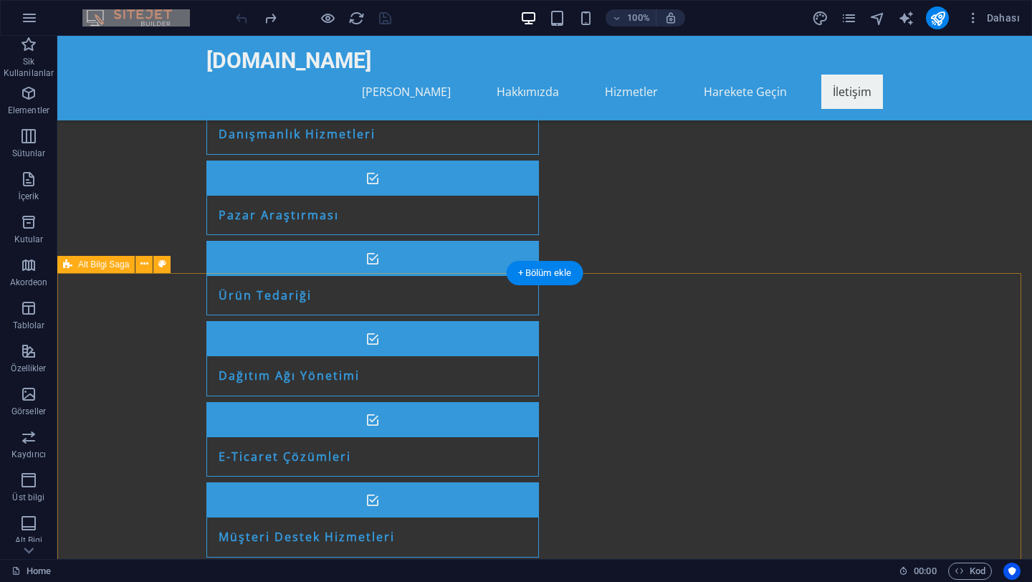
scroll to position [1482, 0]
